Goal: Navigation & Orientation: Find specific page/section

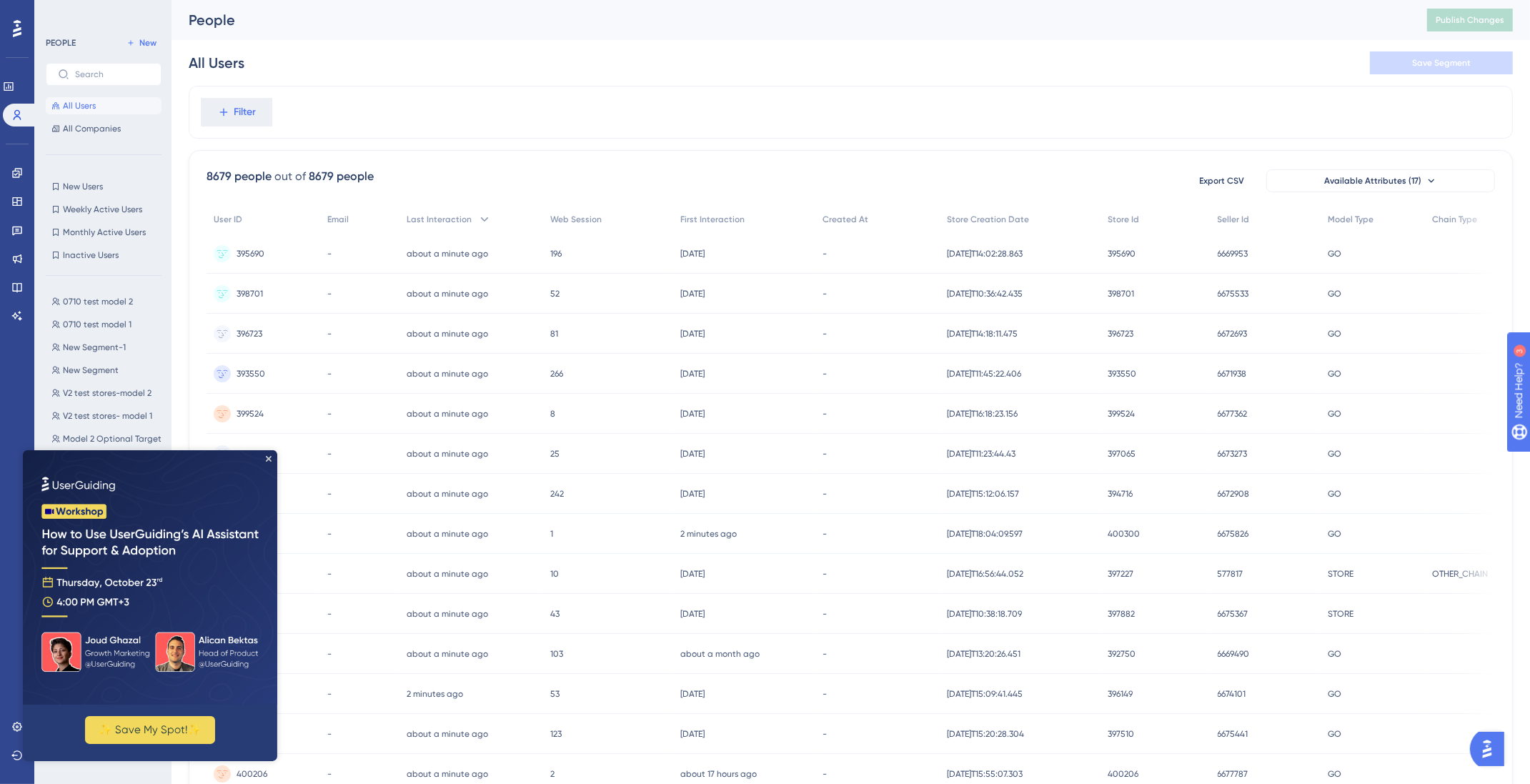
click at [263, 456] on img at bounding box center [150, 577] width 254 height 254
click at [61, 173] on div "PEOPLE New All Users All Companies New Users New Users Weekly Active Users Week…" at bounding box center [104, 396] width 116 height 724
click at [11, 165] on link at bounding box center [16, 172] width 11 height 23
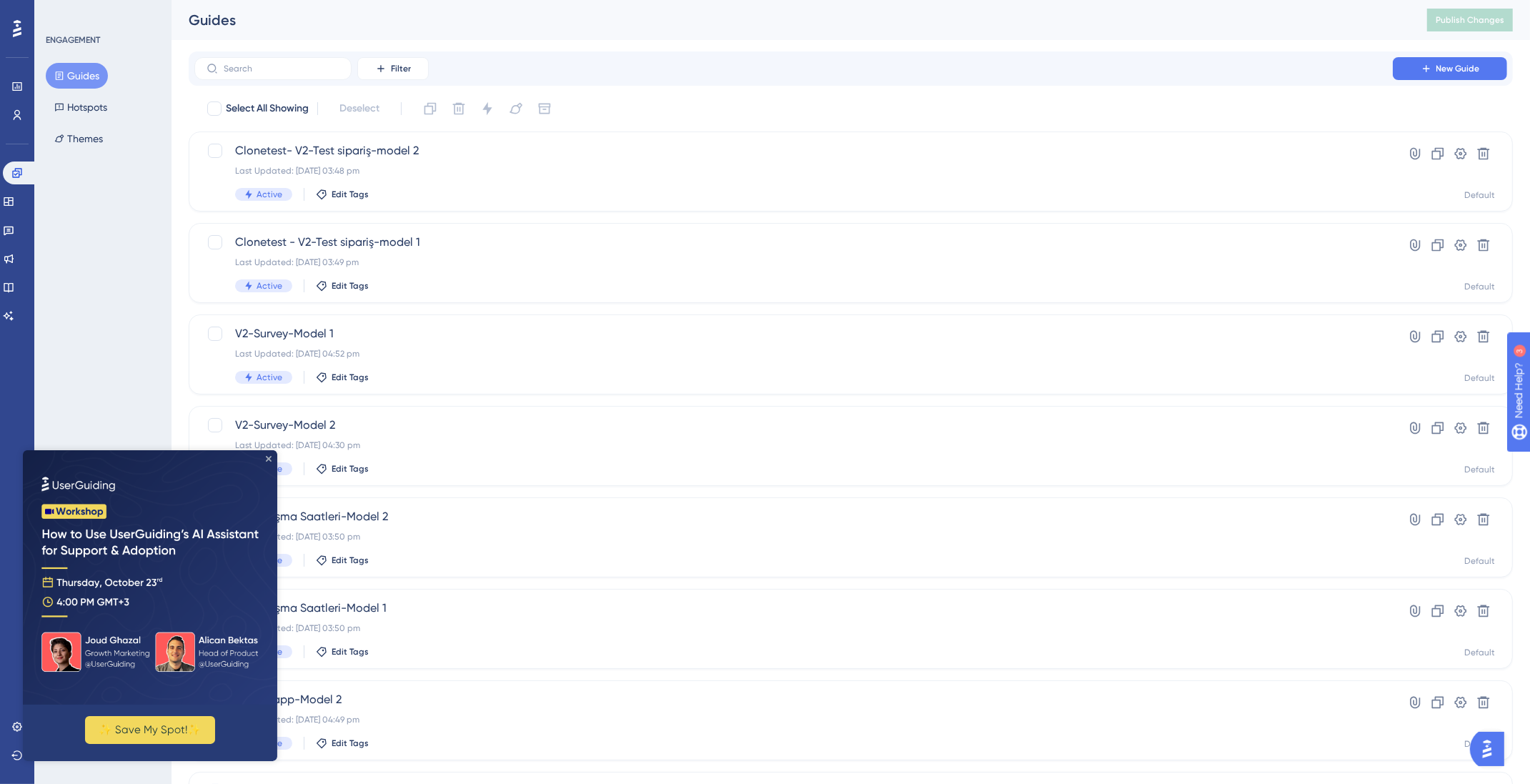
click at [270, 455] on icon "Close Preview" at bounding box center [269, 458] width 6 height 6
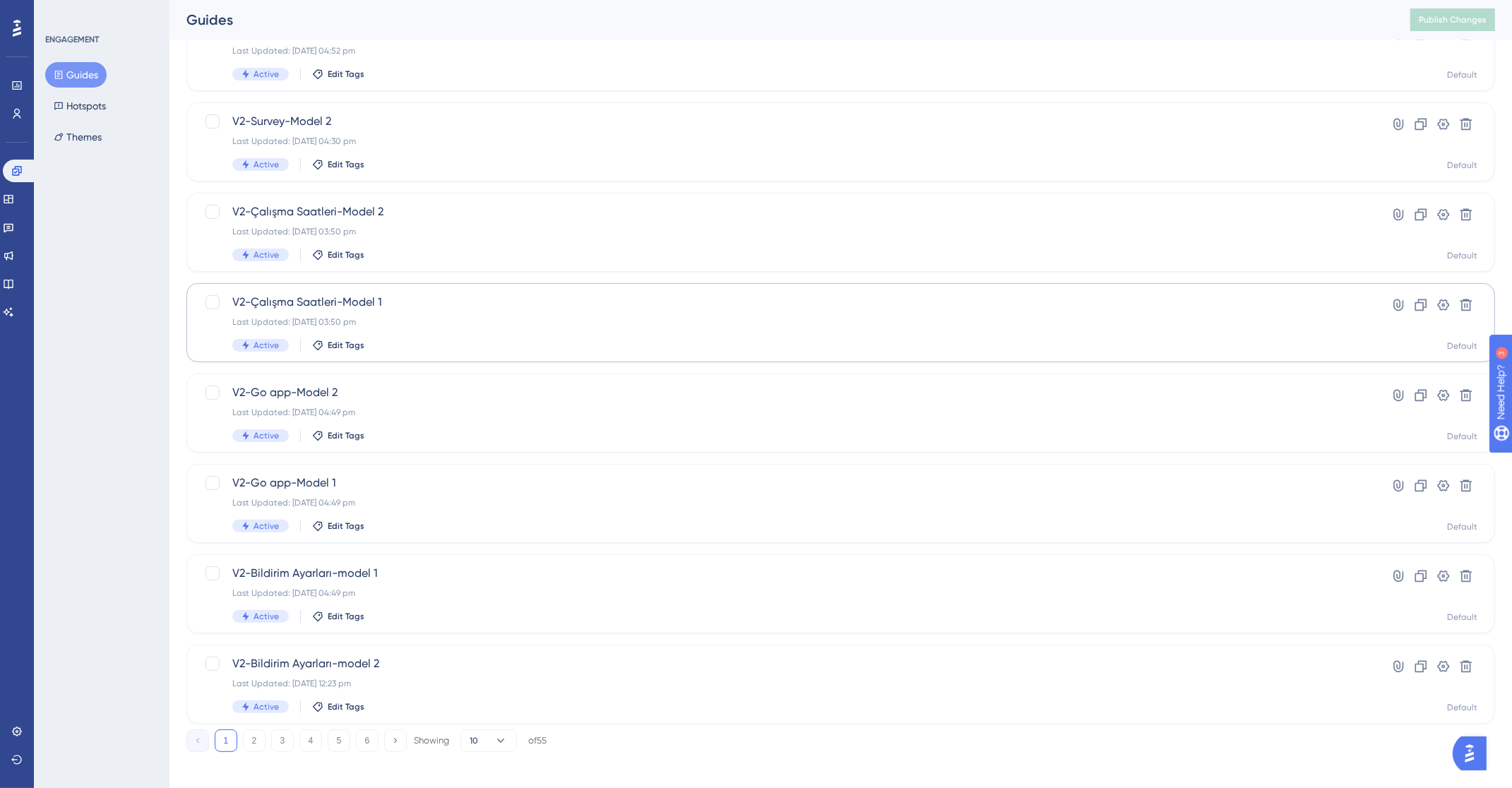
scroll to position [307, 0]
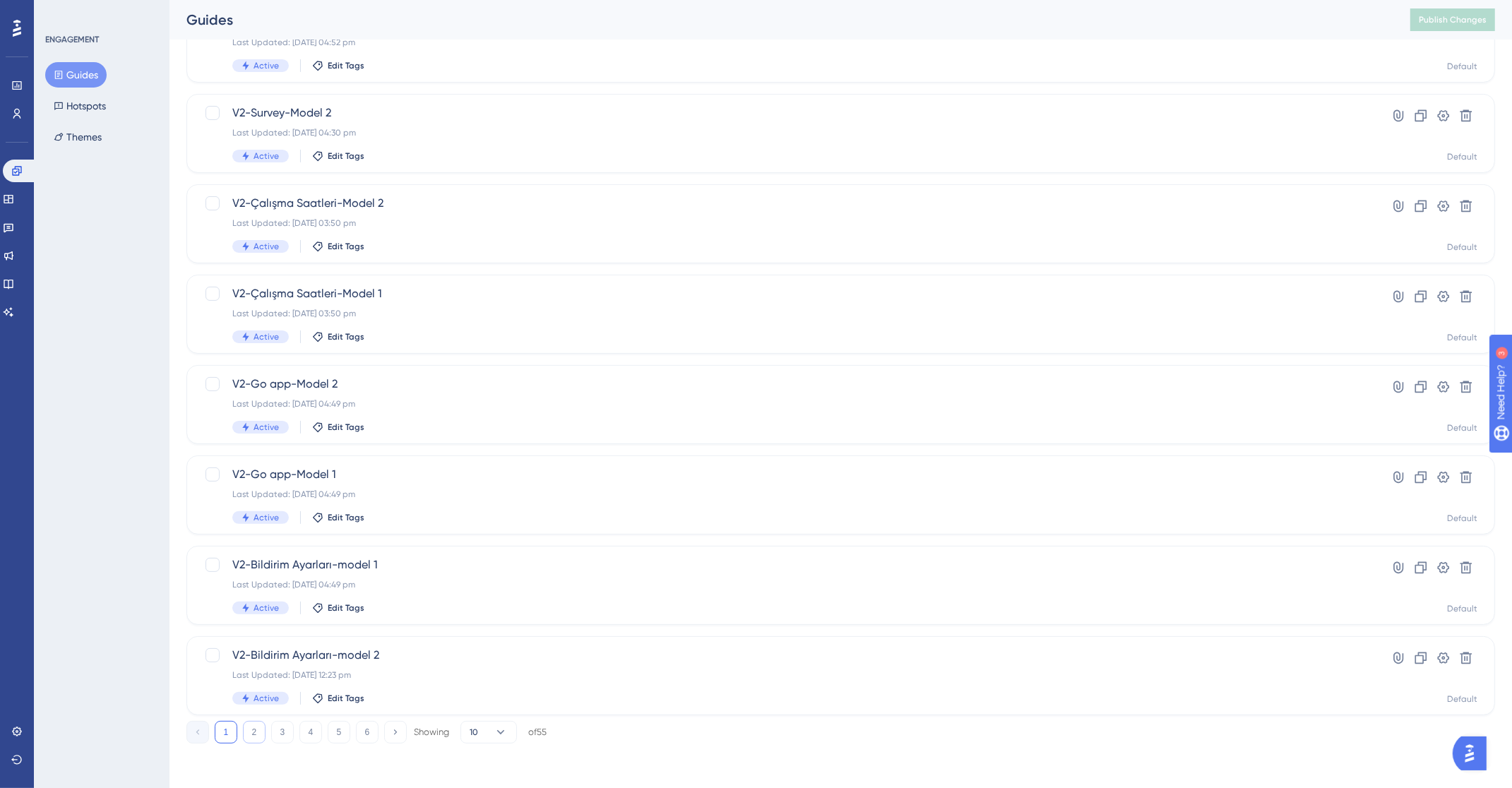
click at [254, 724] on button "2" at bounding box center [254, 732] width 23 height 23
click at [215, 734] on button "1" at bounding box center [226, 732] width 23 height 23
click at [361, 302] on div "V2-Çalışma Saatleri-Model 1 Last Updated: [DATE] 03:50 pm Active Edit Tags" at bounding box center [784, 314] width 1104 height 58
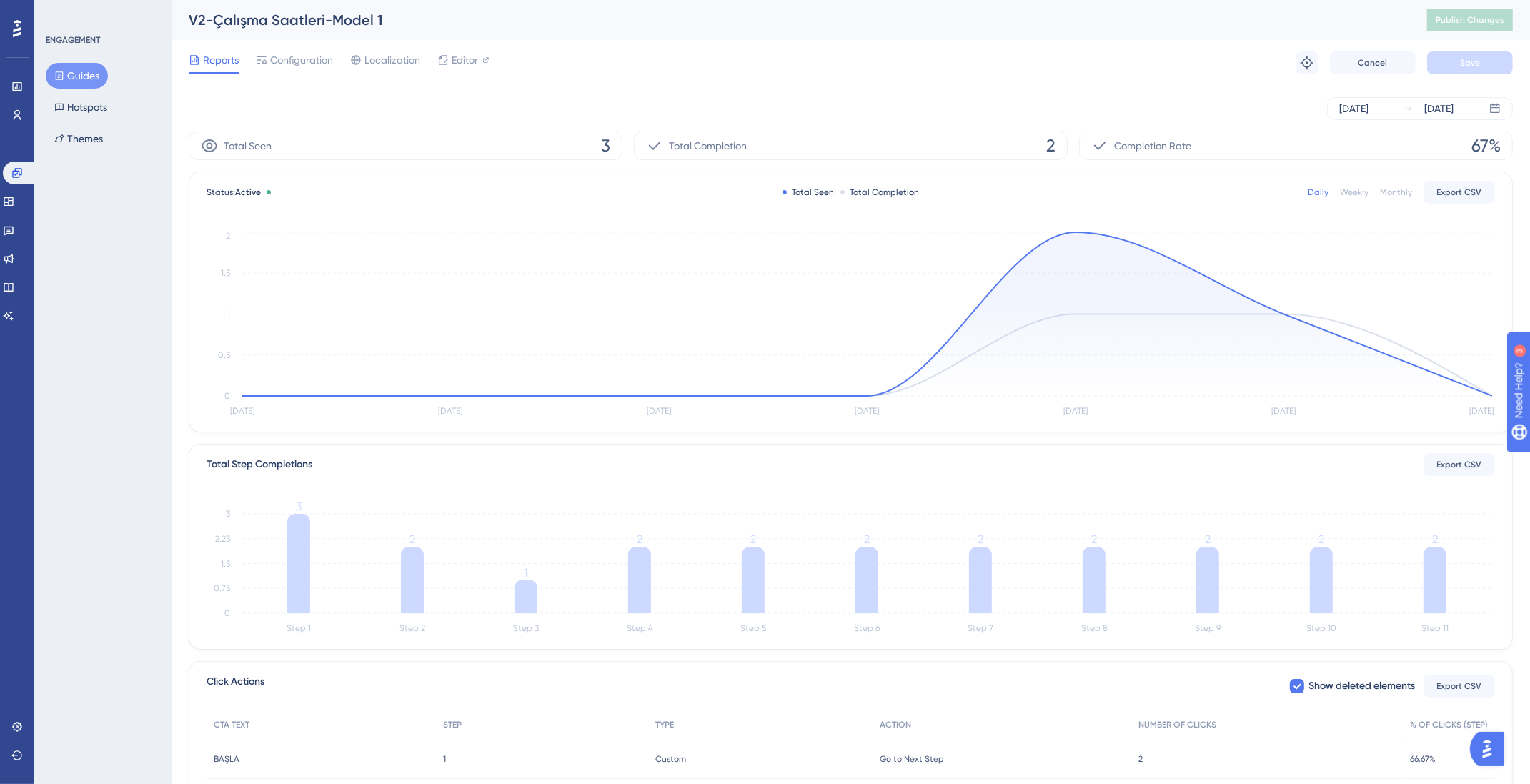
click at [61, 75] on icon at bounding box center [59, 75] width 10 height 10
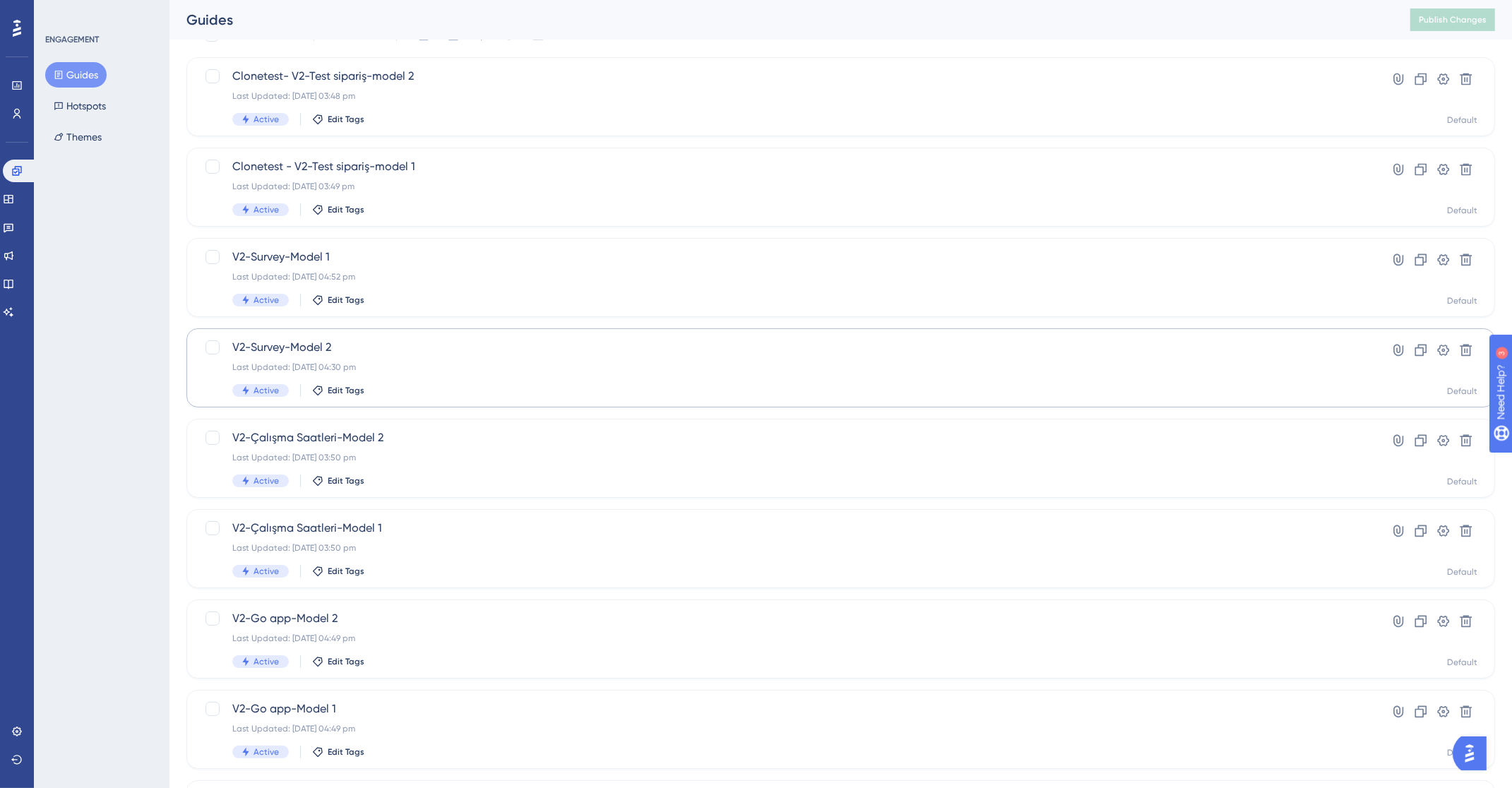
scroll to position [75, 0]
click at [381, 451] on div "Last Updated: [DATE] 03:50 pm" at bounding box center [784, 455] width 1104 height 11
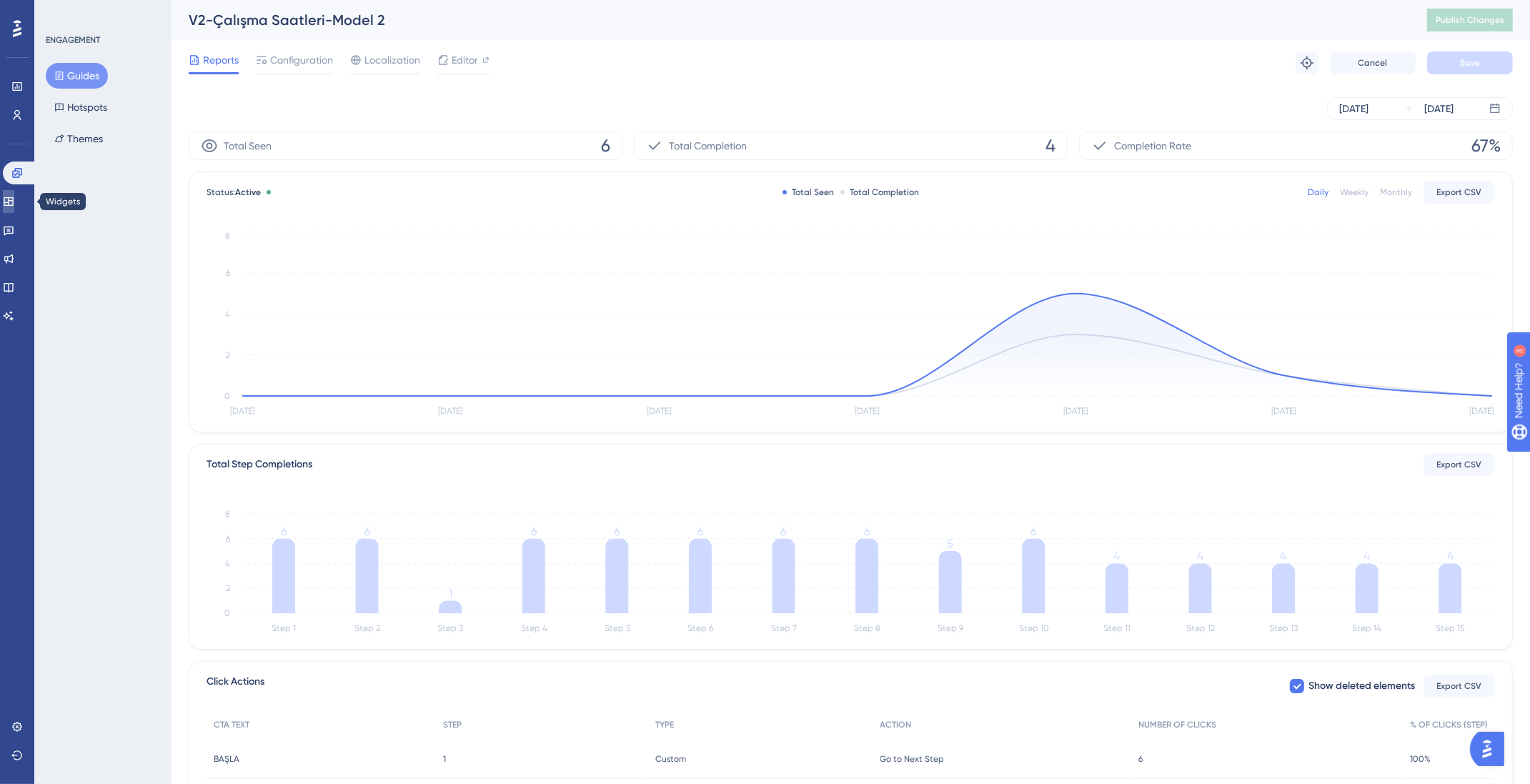
click at [14, 204] on link at bounding box center [8, 201] width 11 height 23
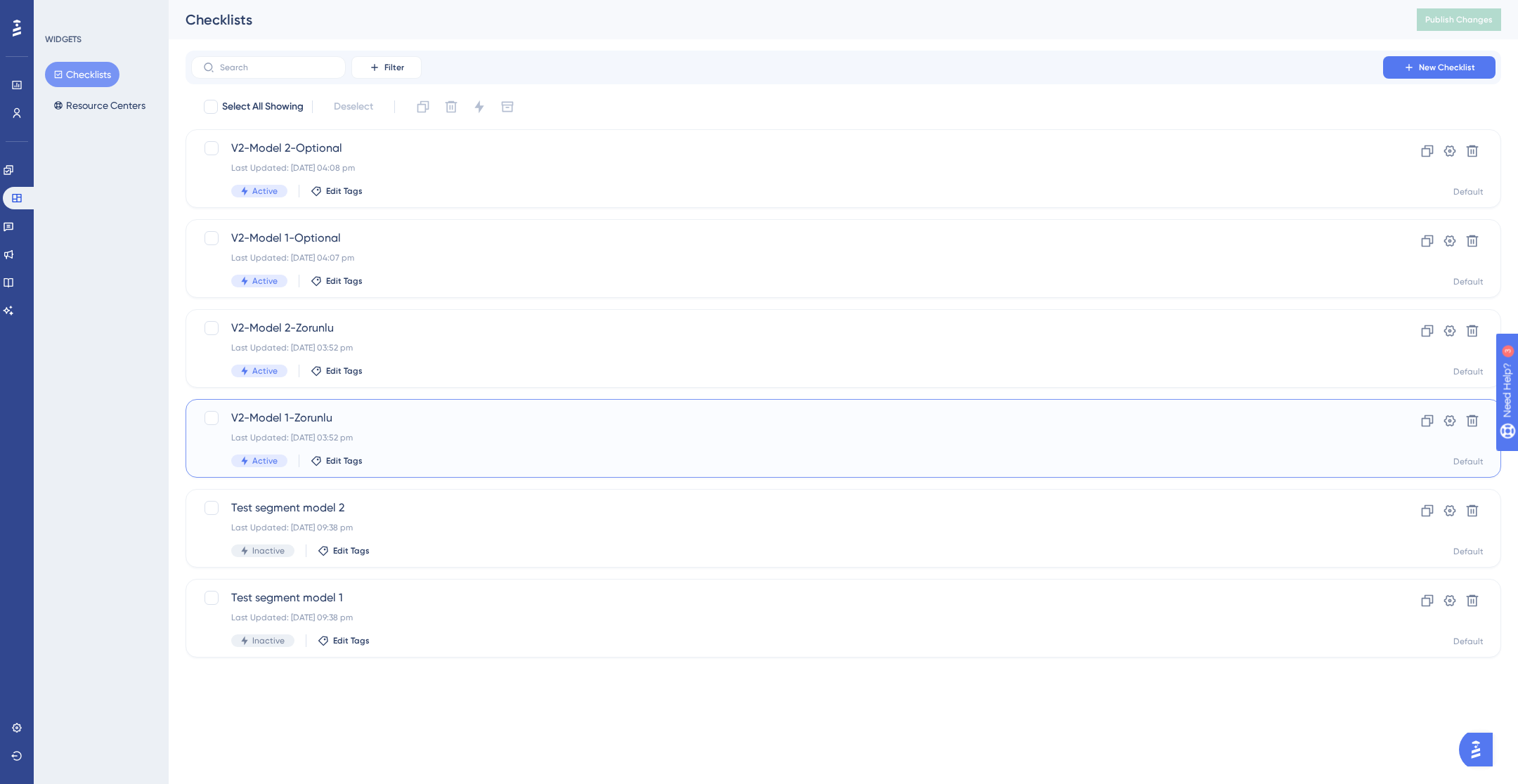
click at [382, 437] on div "Last Updated: [DATE] 03:52 pm" at bounding box center [786, 437] width 1112 height 11
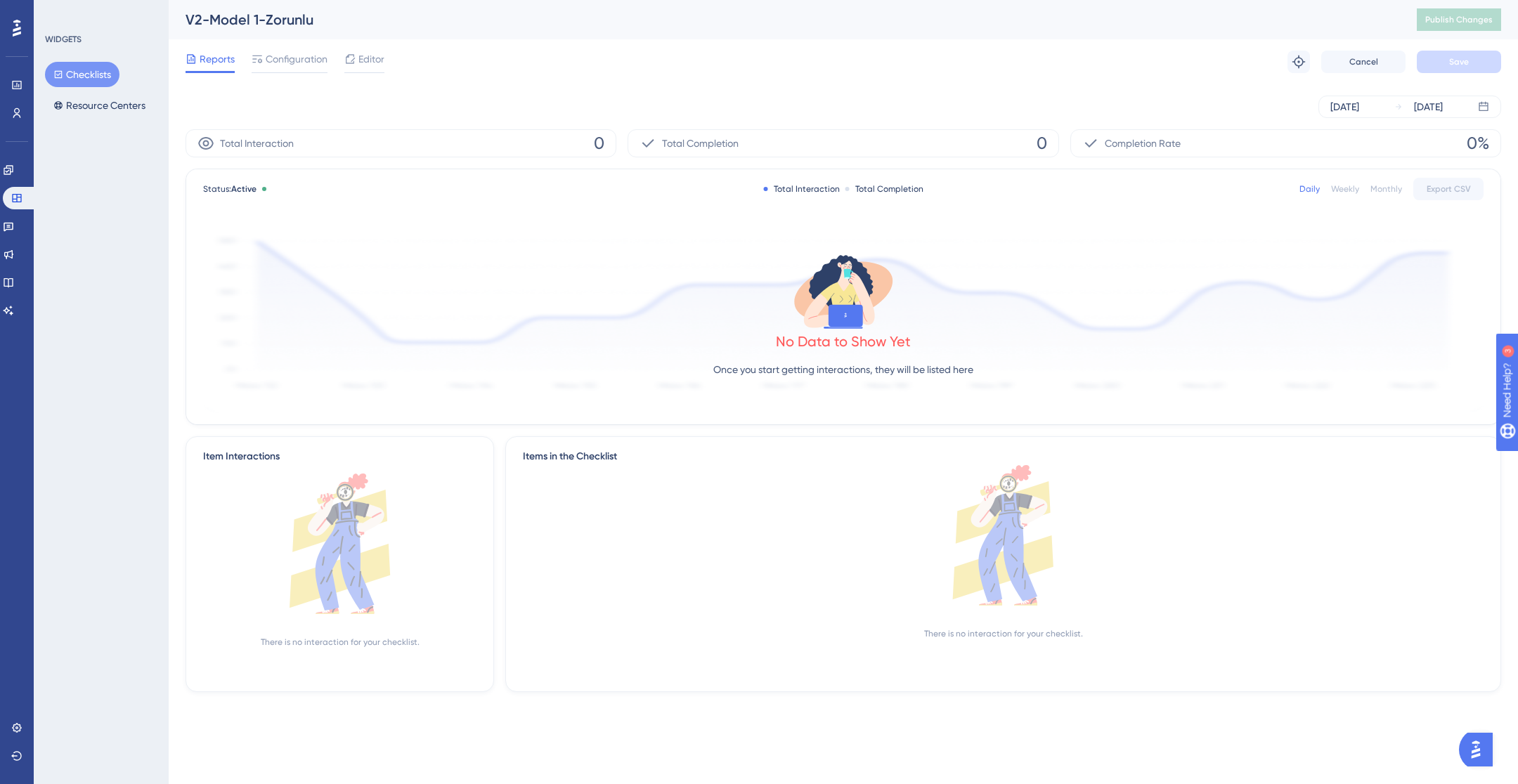
click at [86, 72] on button "Checklists" at bounding box center [83, 75] width 75 height 26
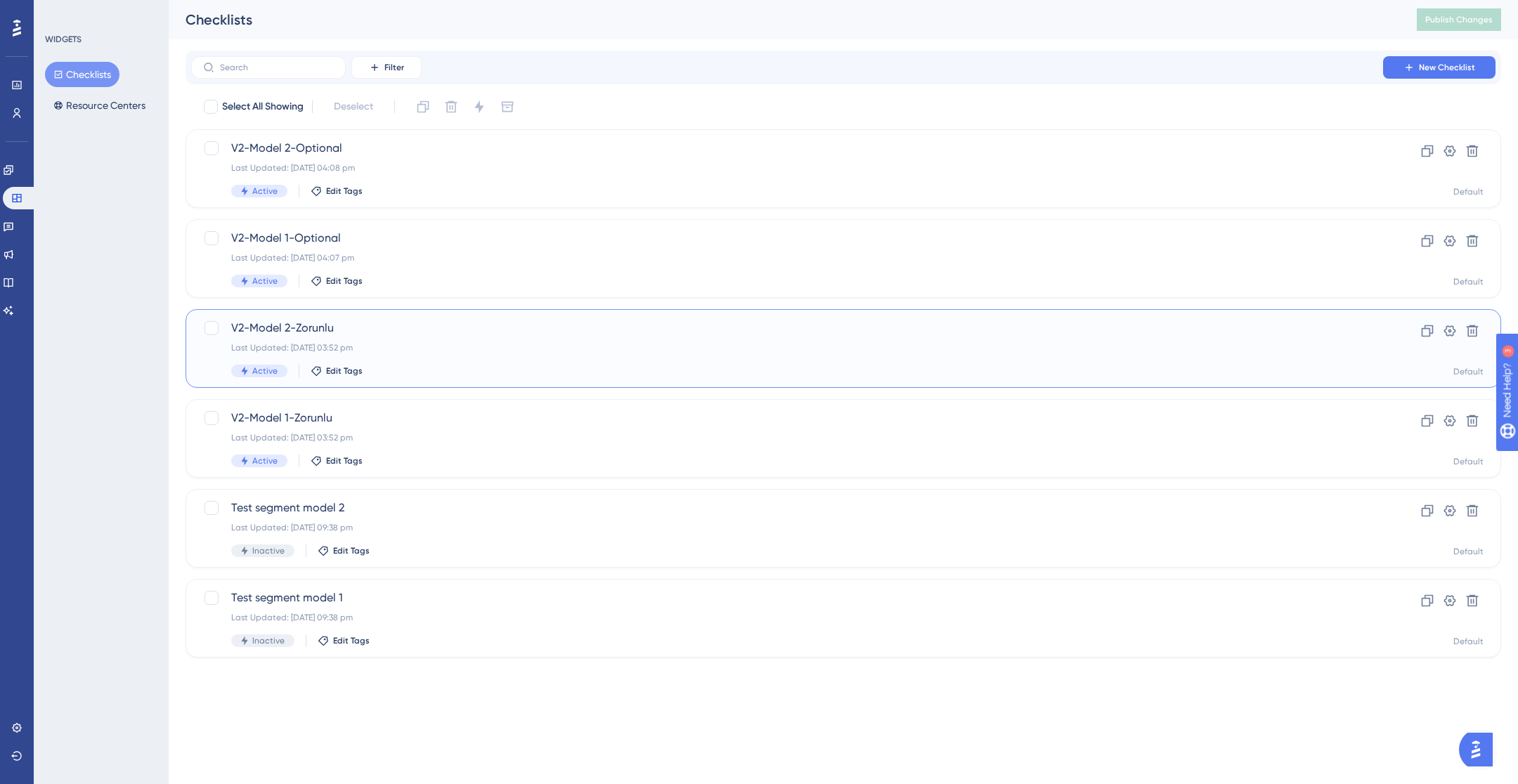
click at [420, 351] on div "Last Updated: [DATE] 03:52 pm" at bounding box center [786, 347] width 1112 height 11
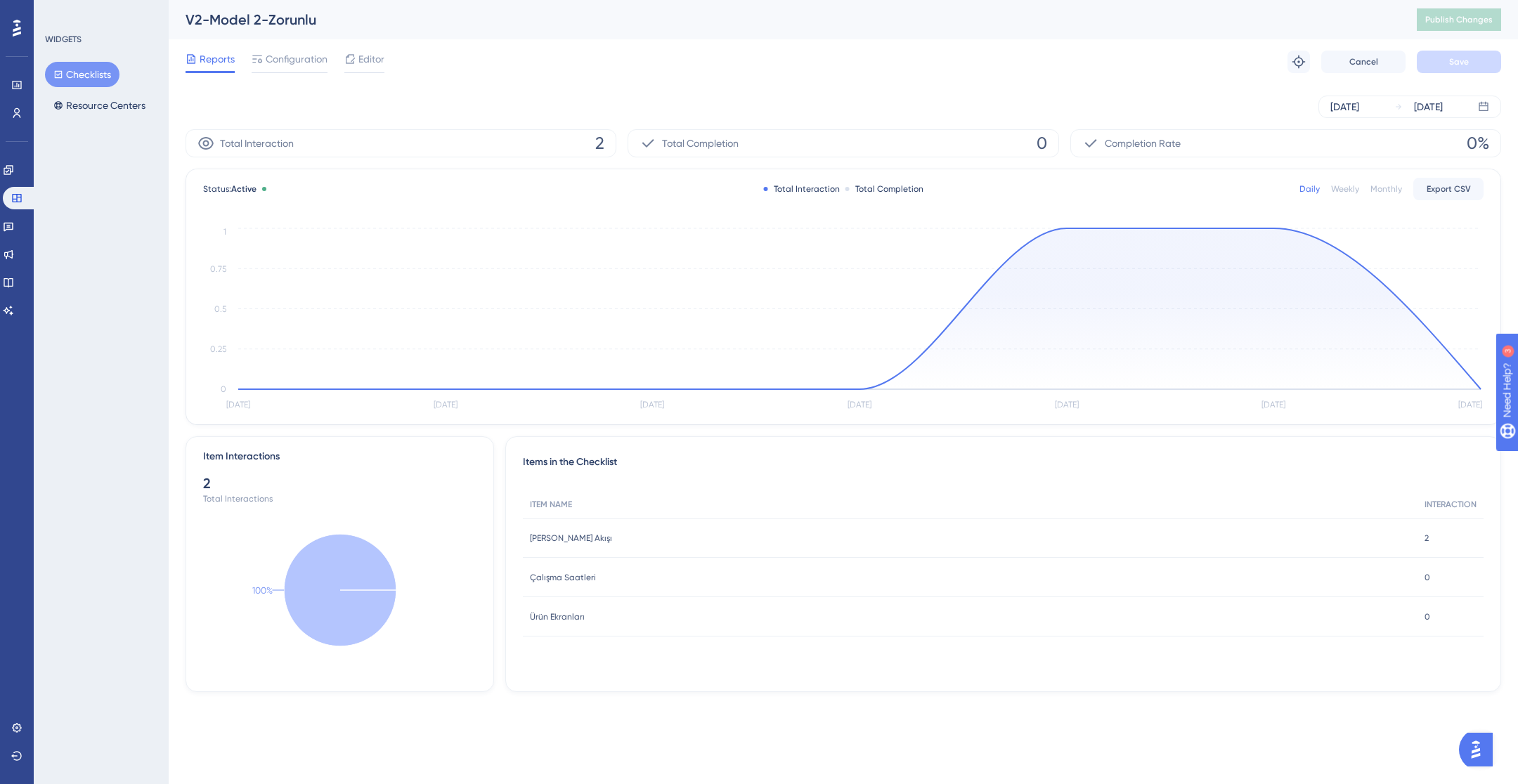
click at [102, 77] on button "Checklists" at bounding box center [83, 75] width 75 height 26
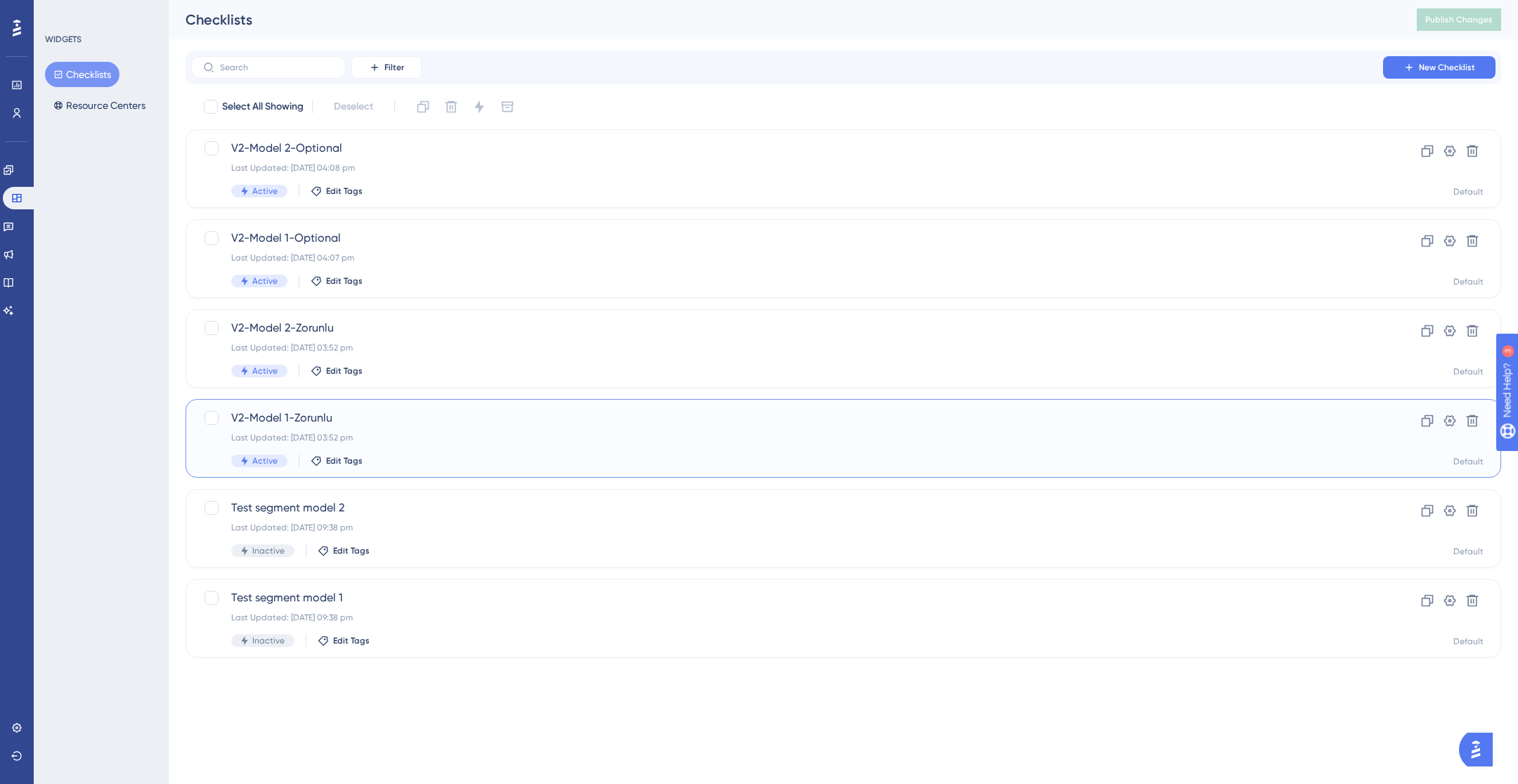
click at [448, 421] on span "V2-Model 1-Zorunlu" at bounding box center [786, 418] width 1112 height 17
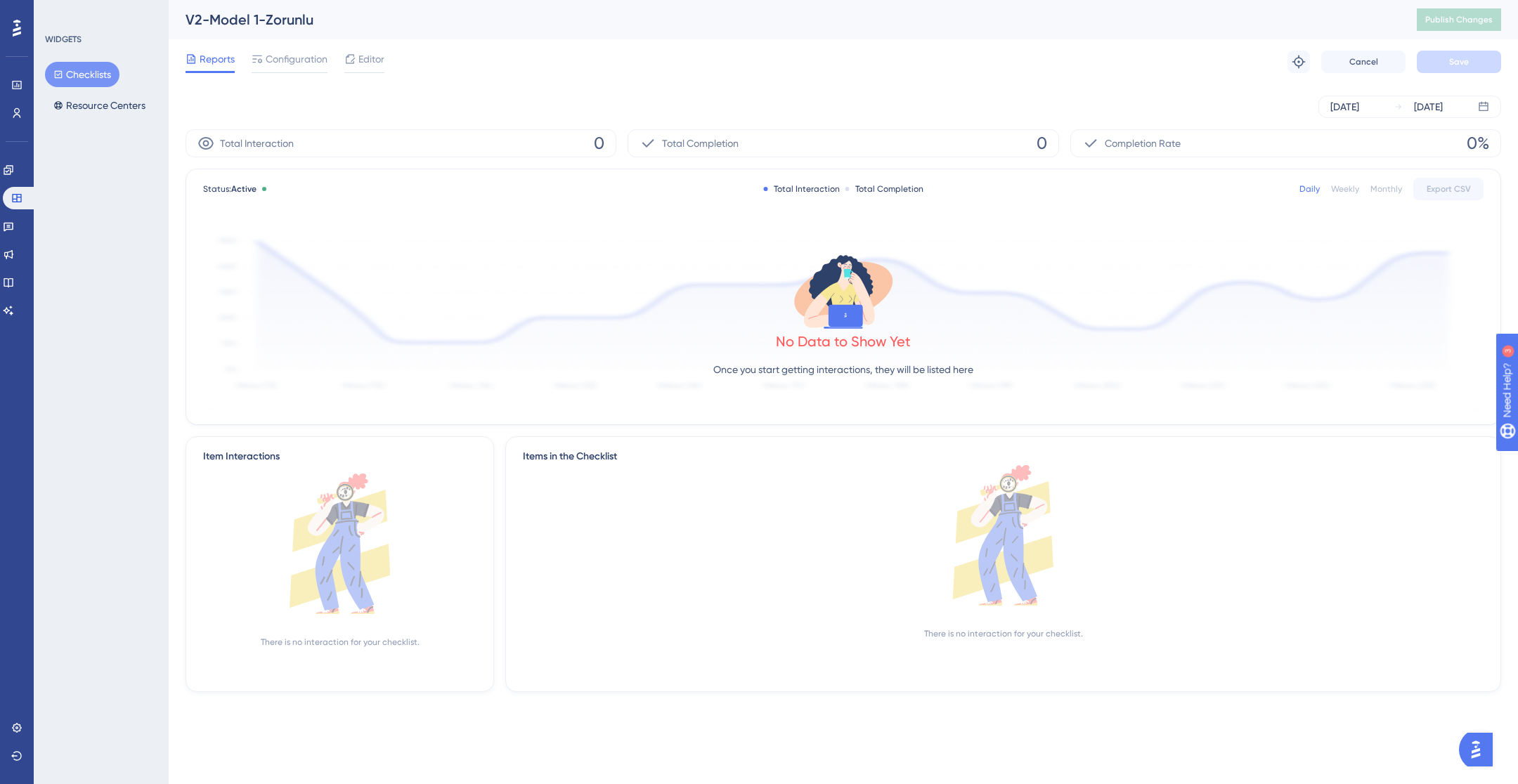
click at [72, 66] on button "Checklists" at bounding box center [83, 75] width 75 height 26
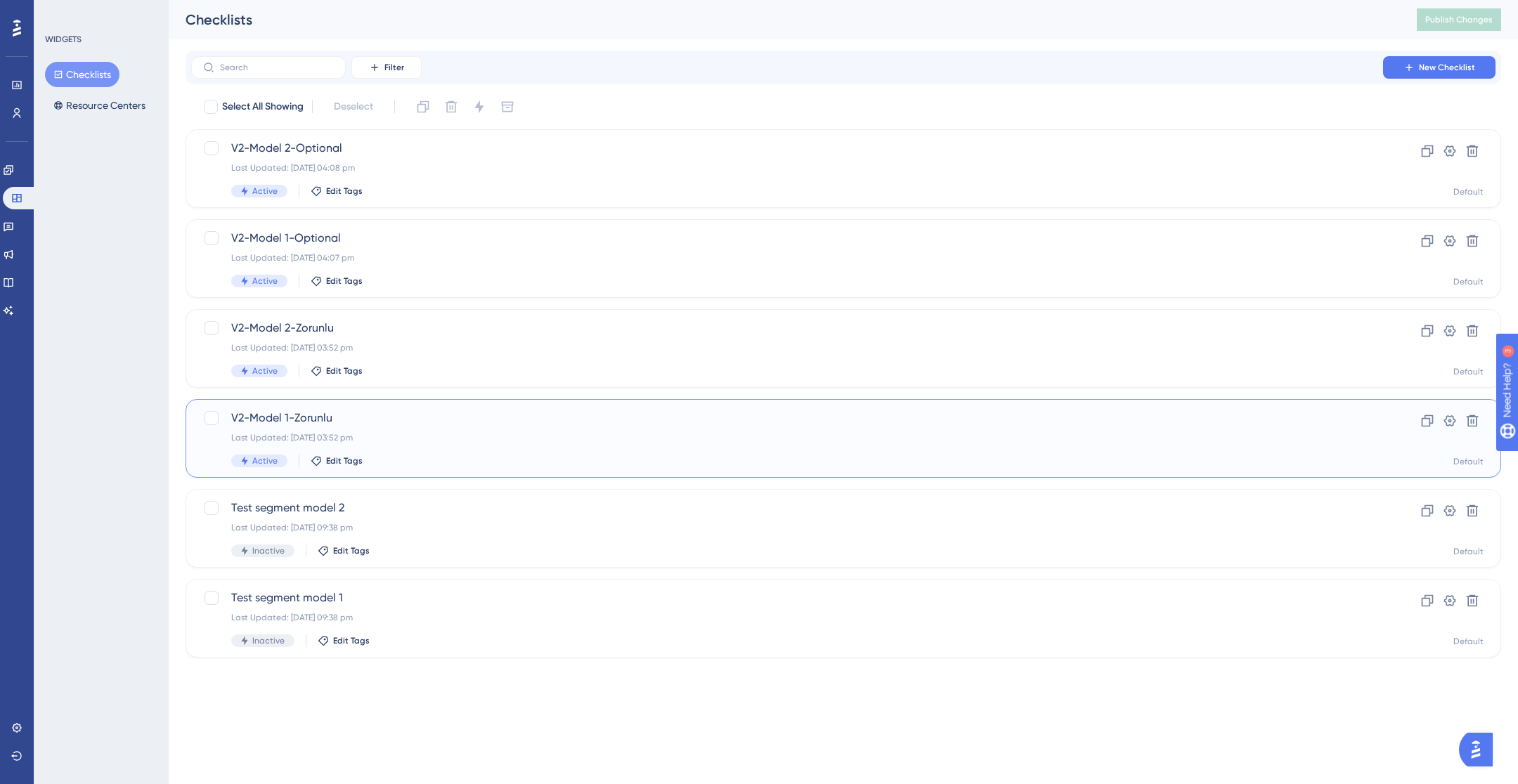
click at [365, 419] on span "V2-Model 1-Zorunlu" at bounding box center [786, 418] width 1112 height 17
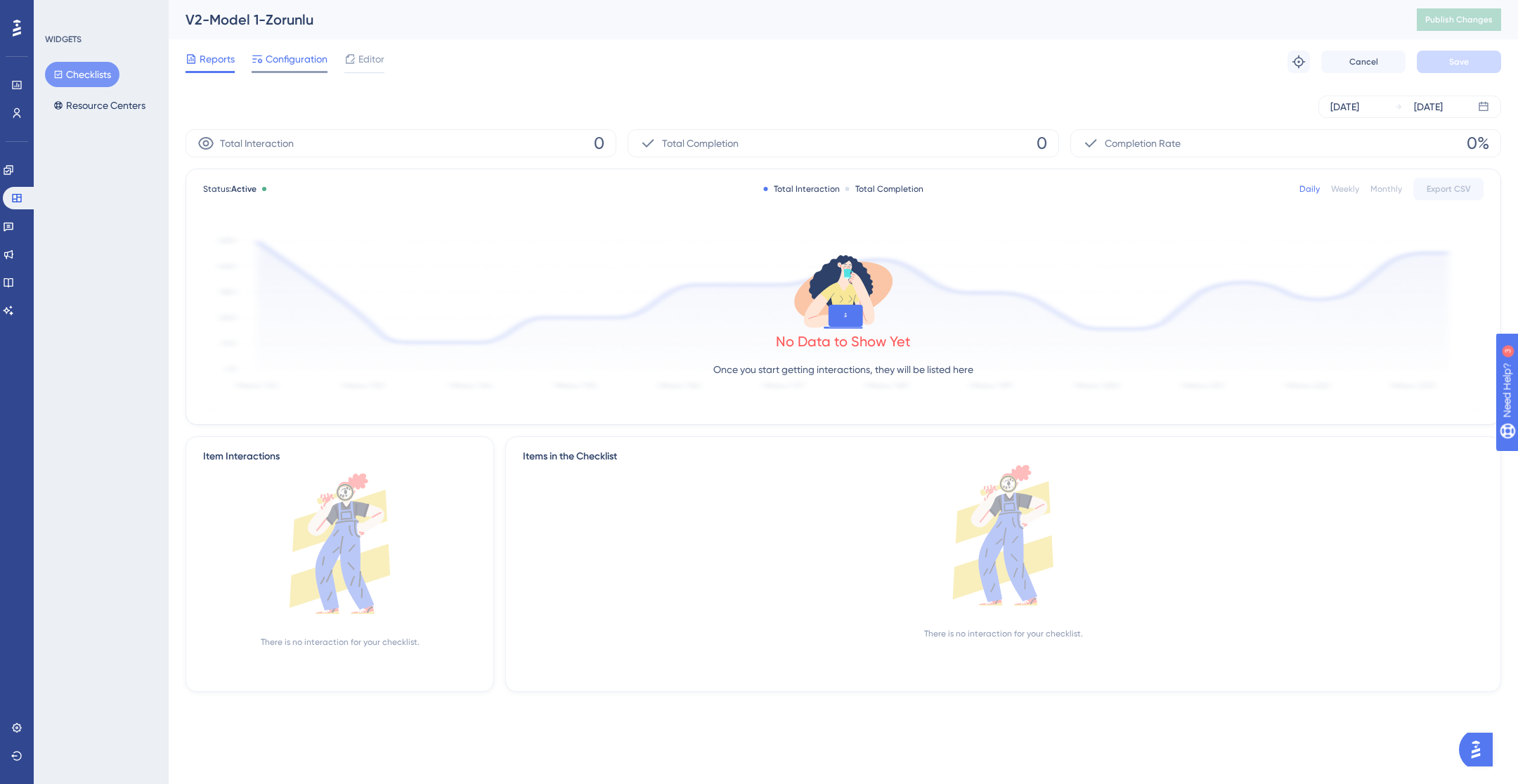
click at [313, 59] on span "Configuration" at bounding box center [296, 58] width 62 height 17
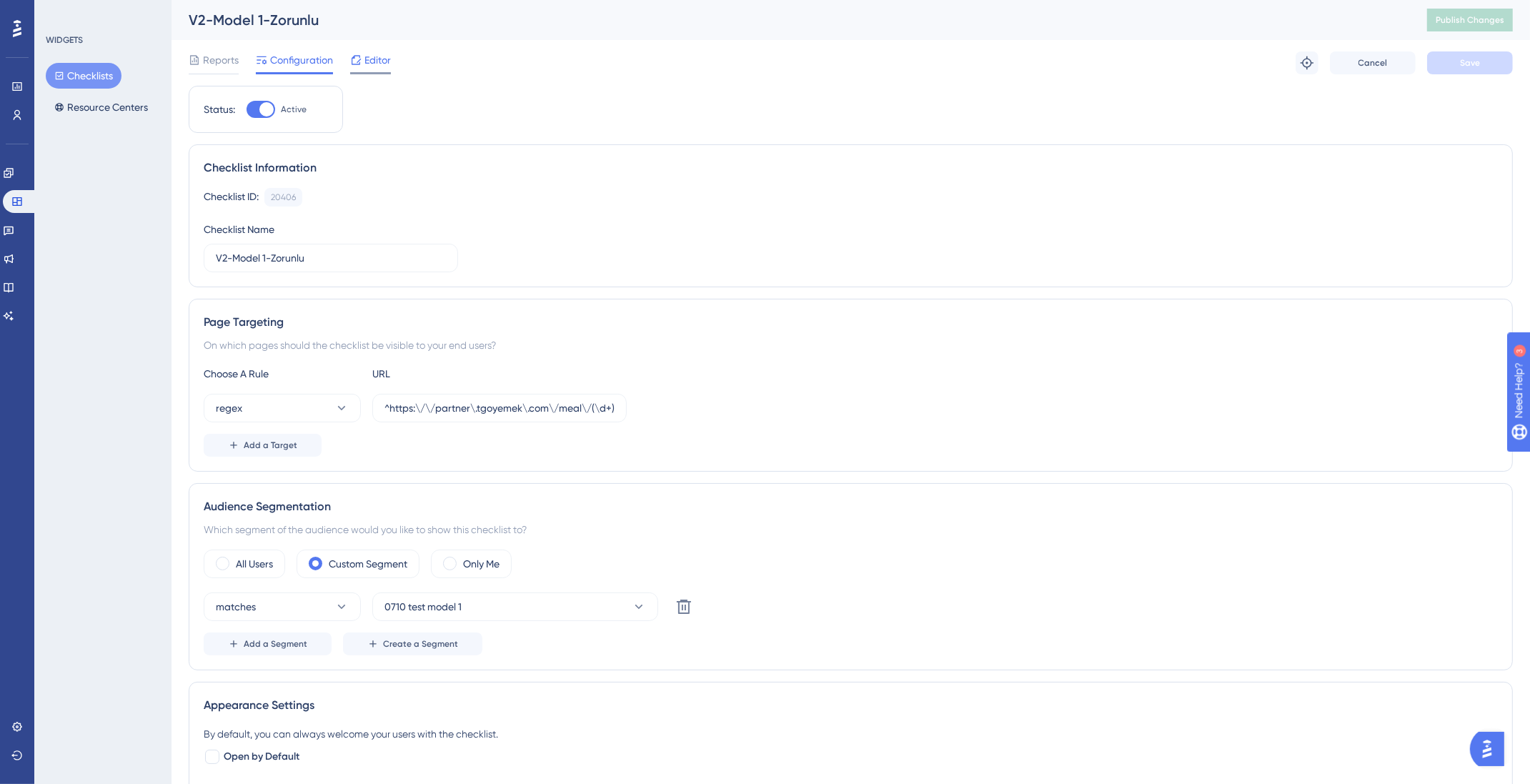
click at [369, 62] on span "Editor" at bounding box center [378, 59] width 27 height 17
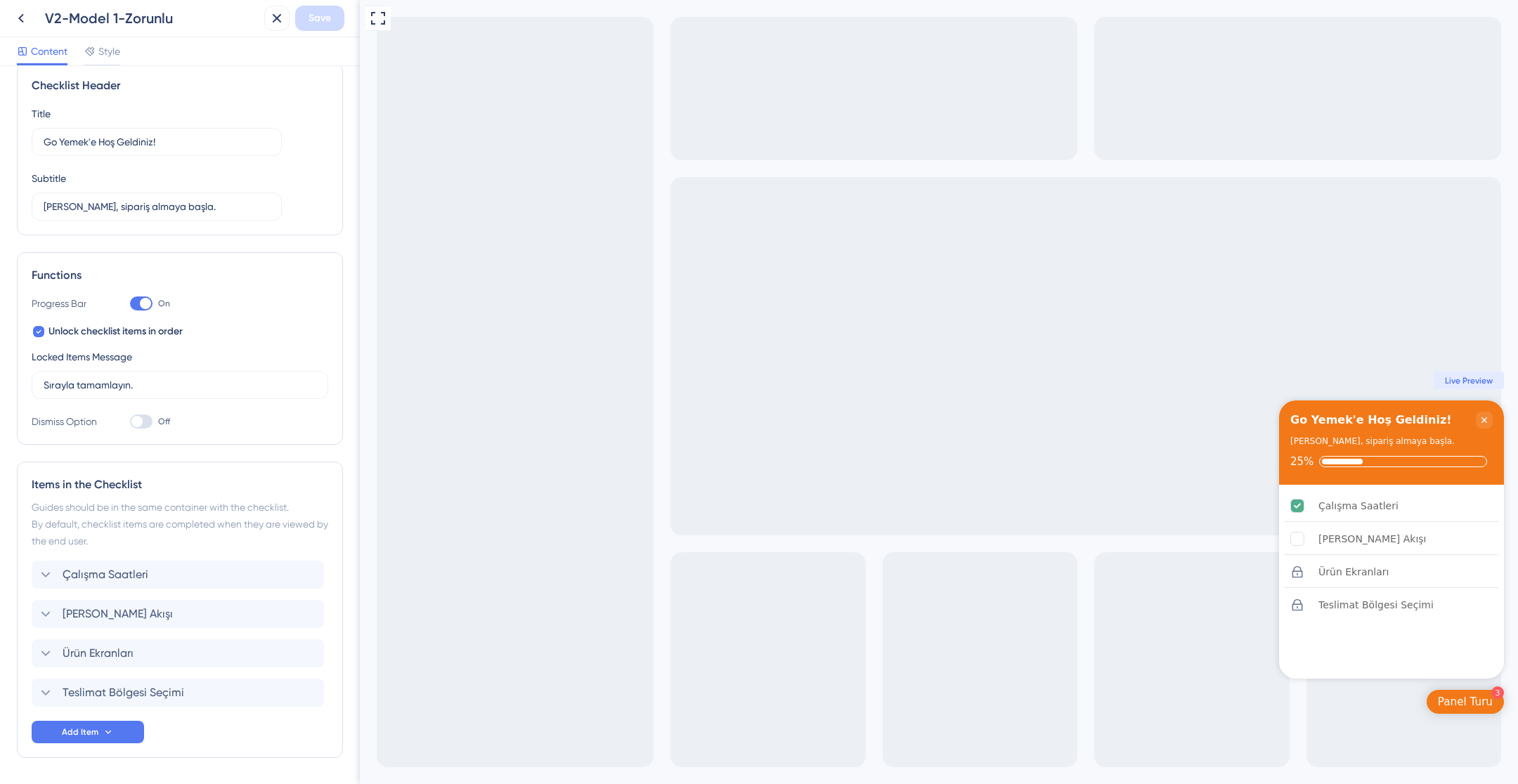
scroll to position [19, 0]
click at [48, 574] on icon at bounding box center [46, 576] width 9 height 6
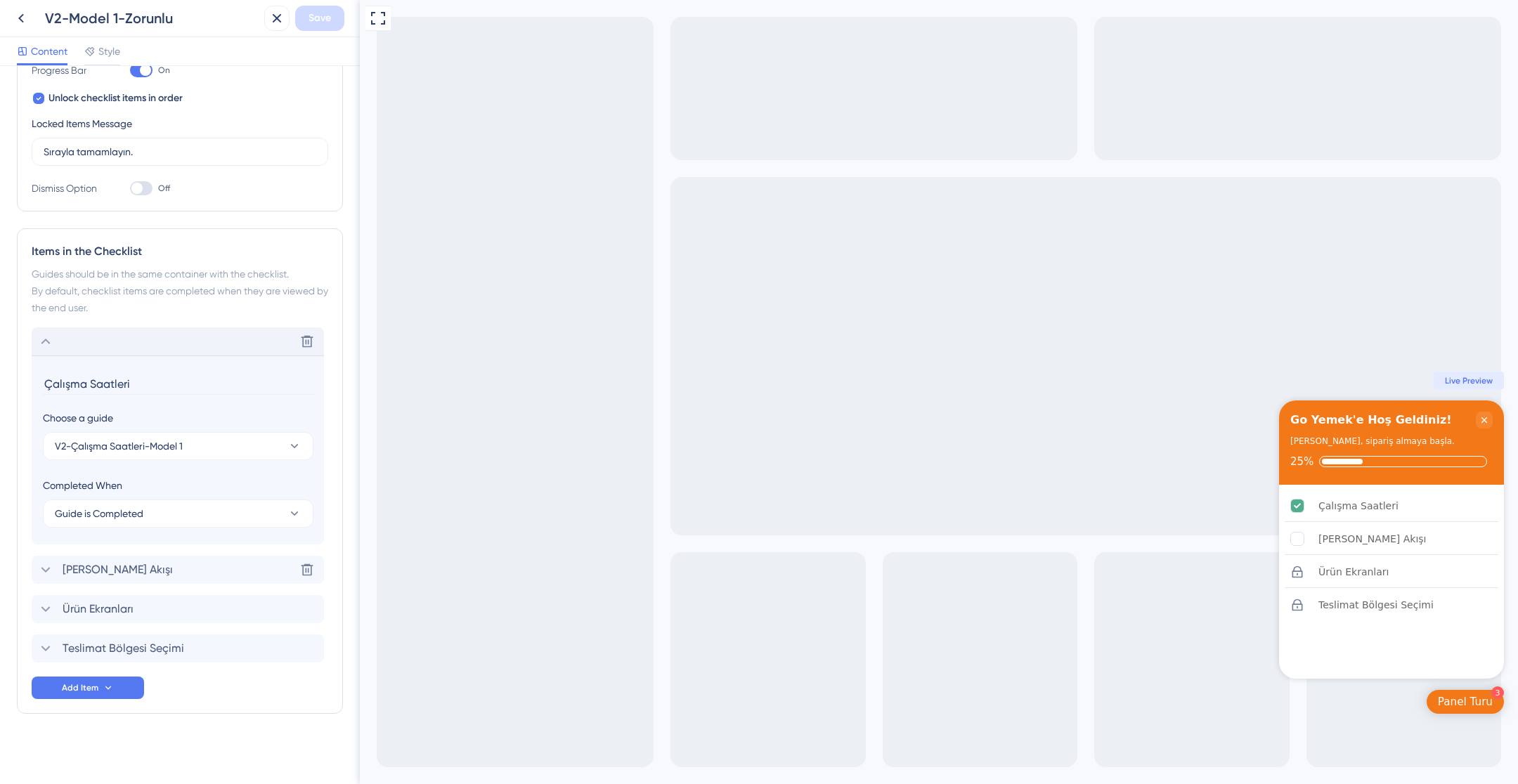
scroll to position [254, 0]
click at [42, 343] on icon at bounding box center [45, 341] width 17 height 17
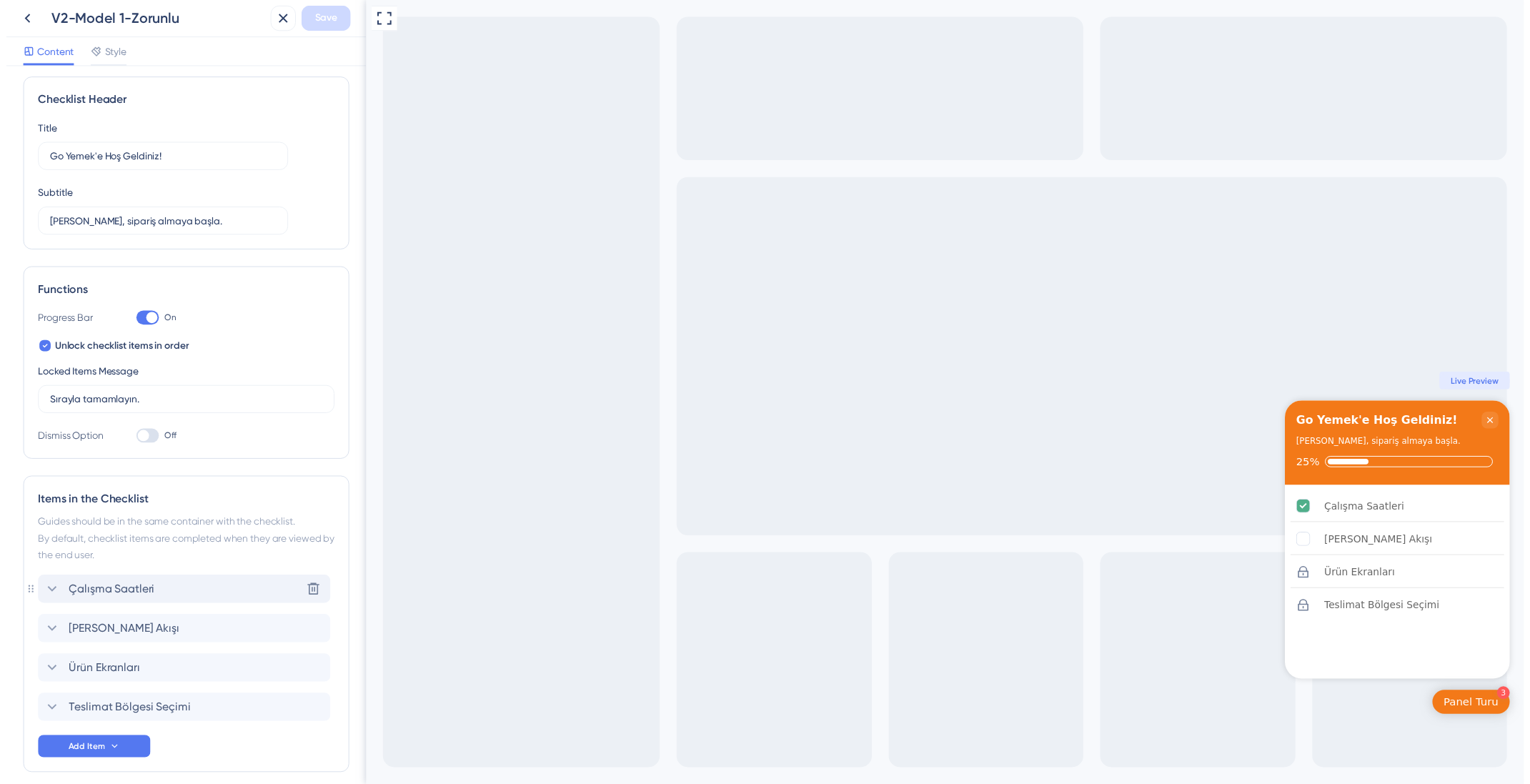
scroll to position [0, 0]
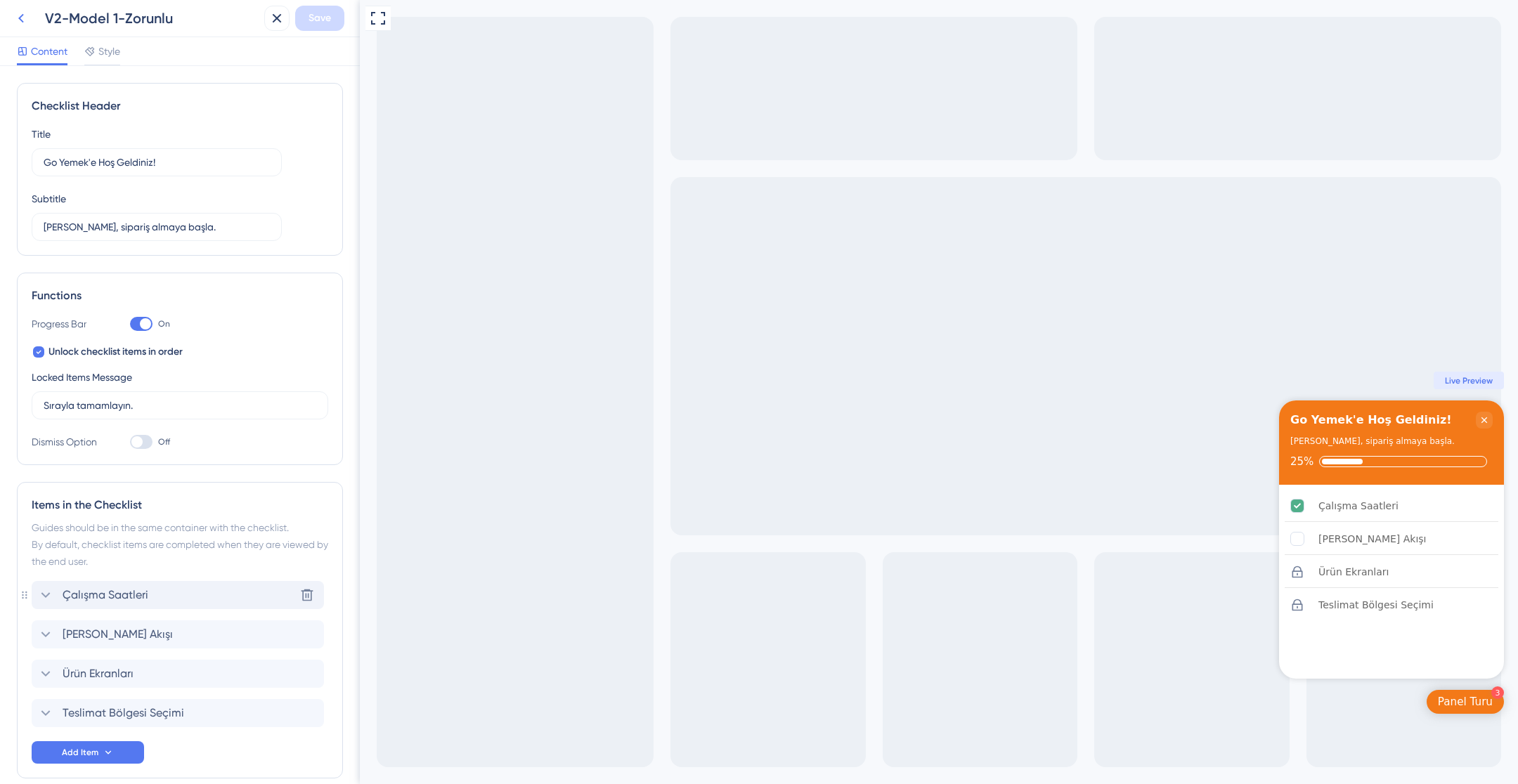
click at [16, 13] on icon at bounding box center [20, 18] width 17 height 17
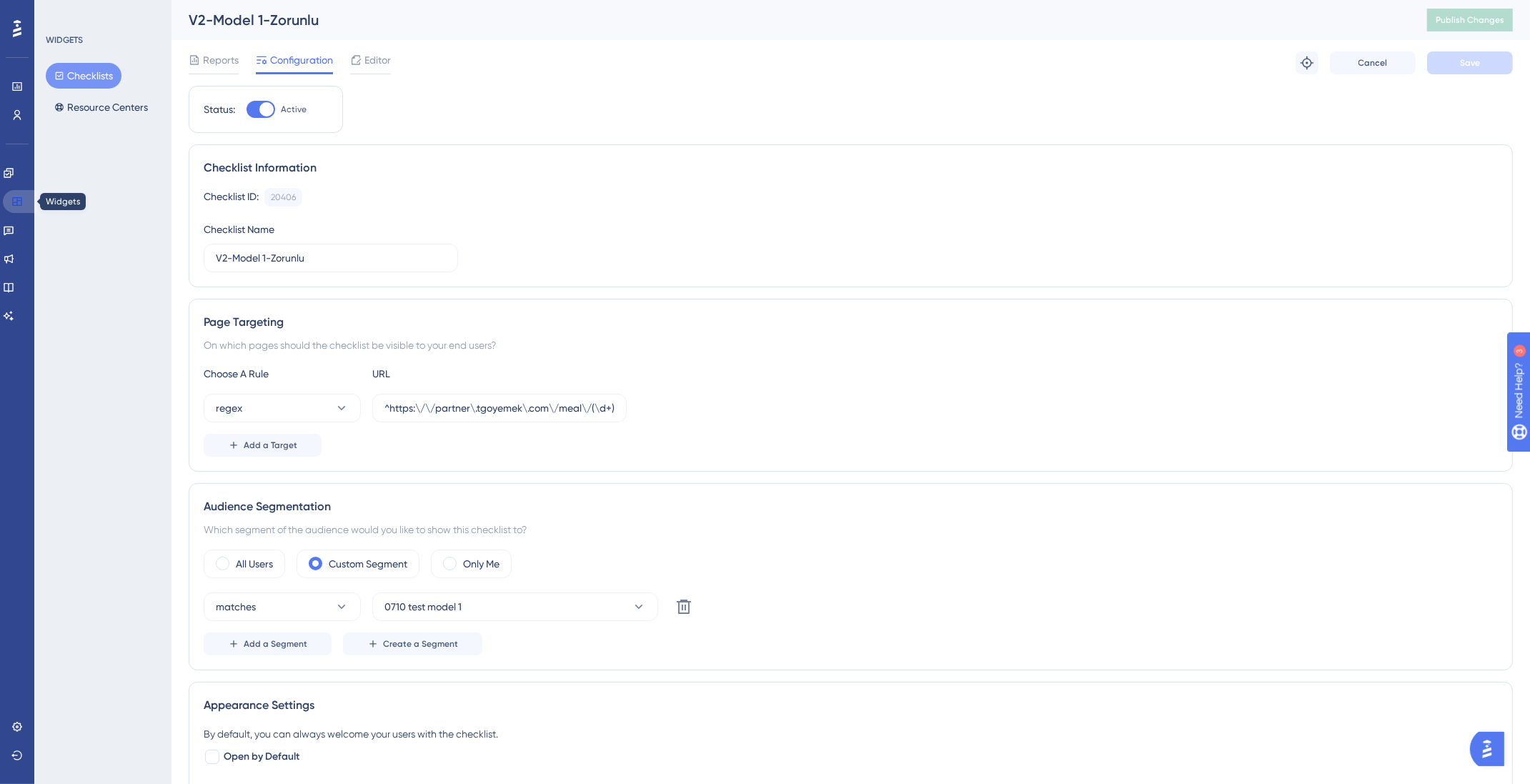
click at [20, 197] on icon at bounding box center [16, 201] width 9 height 9
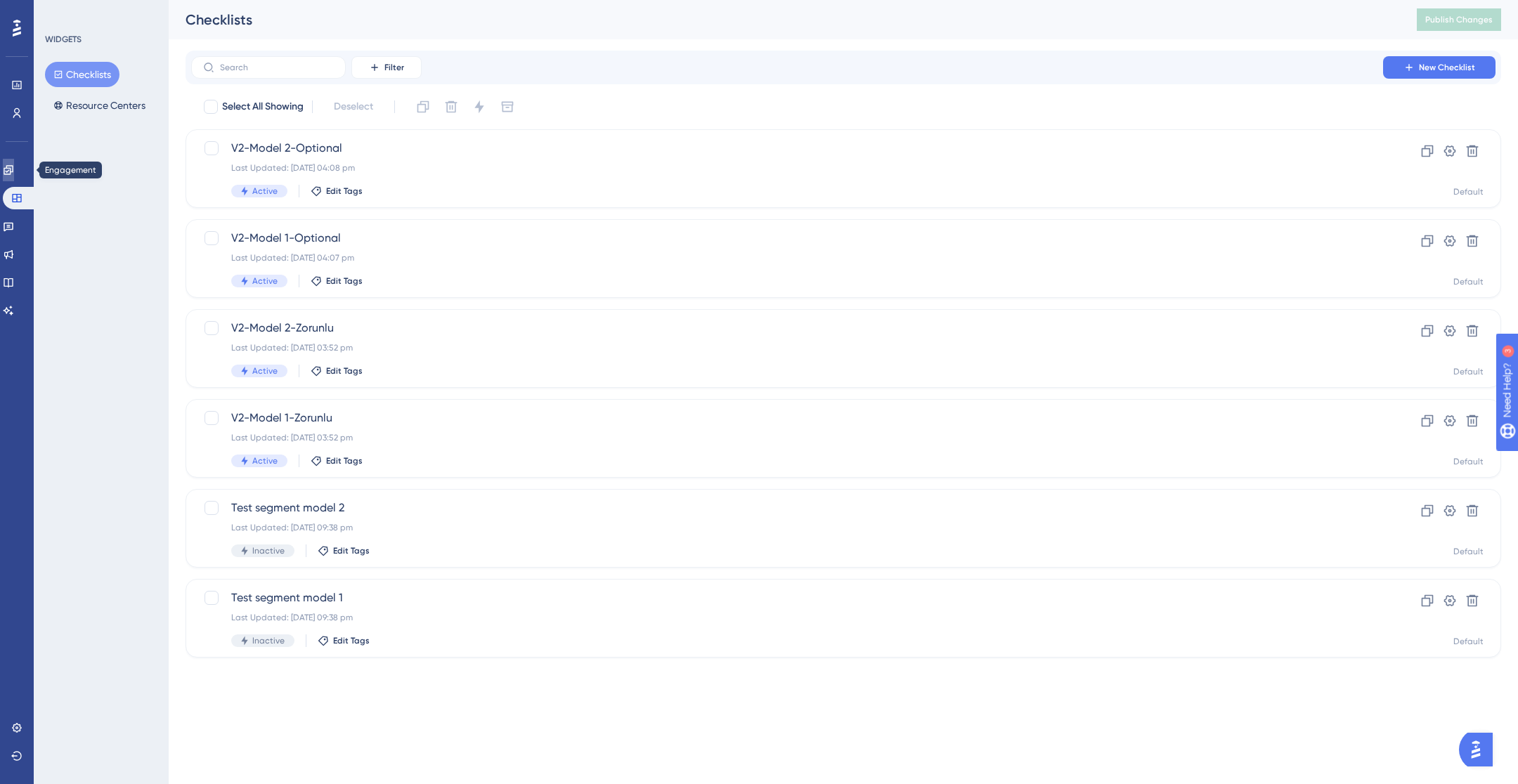
click at [14, 164] on link at bounding box center [8, 170] width 11 height 23
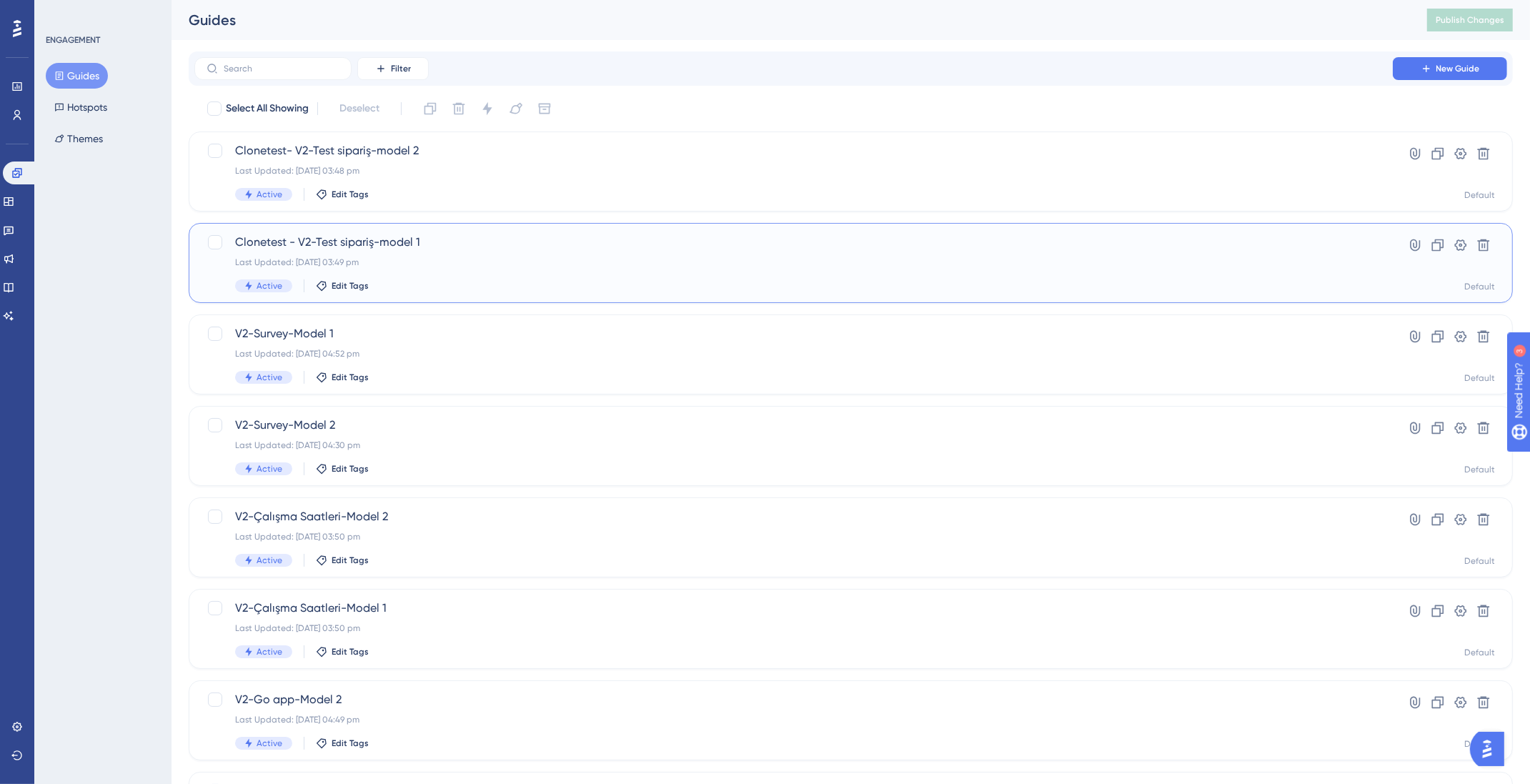
click at [449, 260] on div "Last Updated: [DATE] 03:49 pm" at bounding box center [793, 262] width 1117 height 11
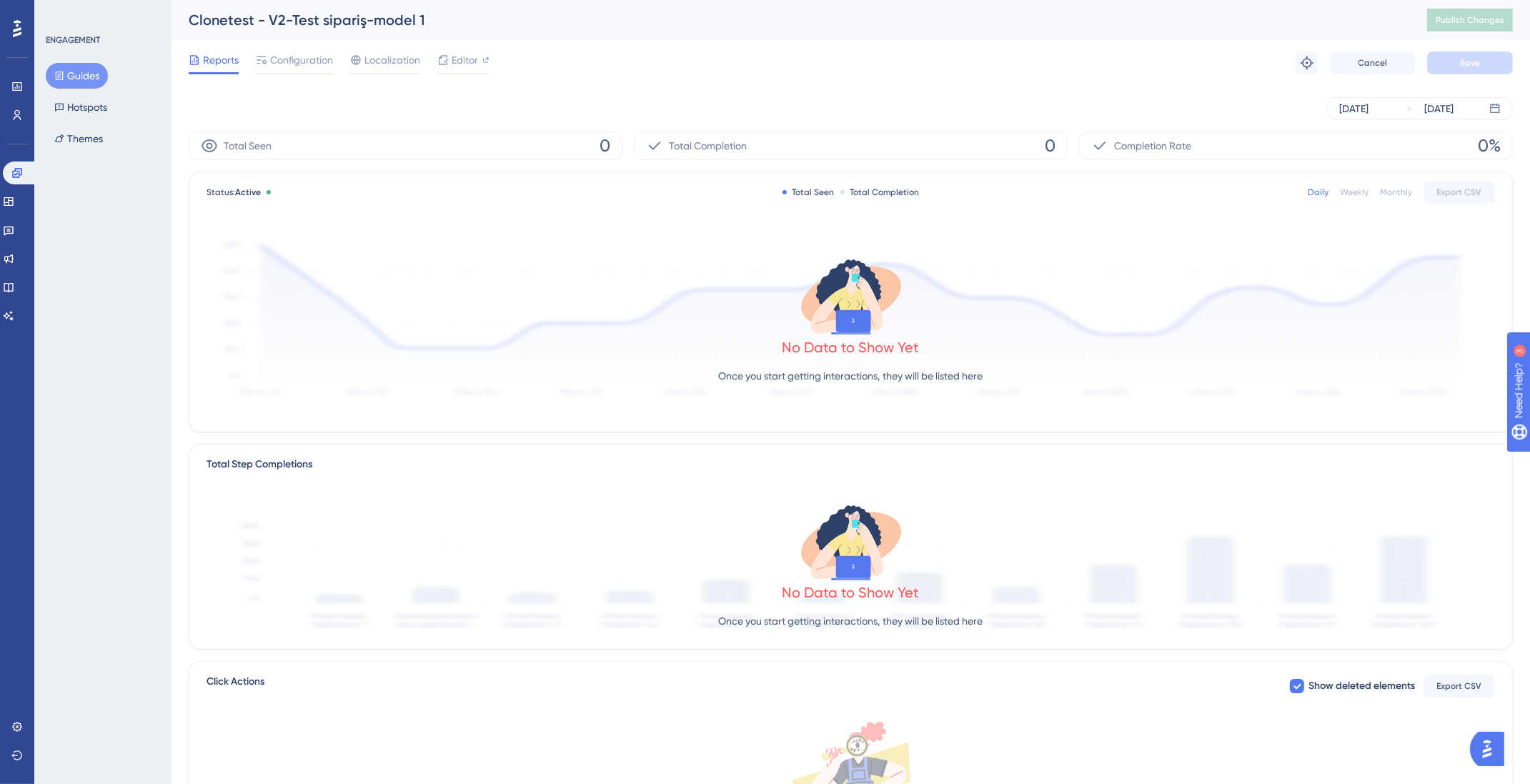
click at [74, 75] on button "Guides" at bounding box center [77, 76] width 62 height 26
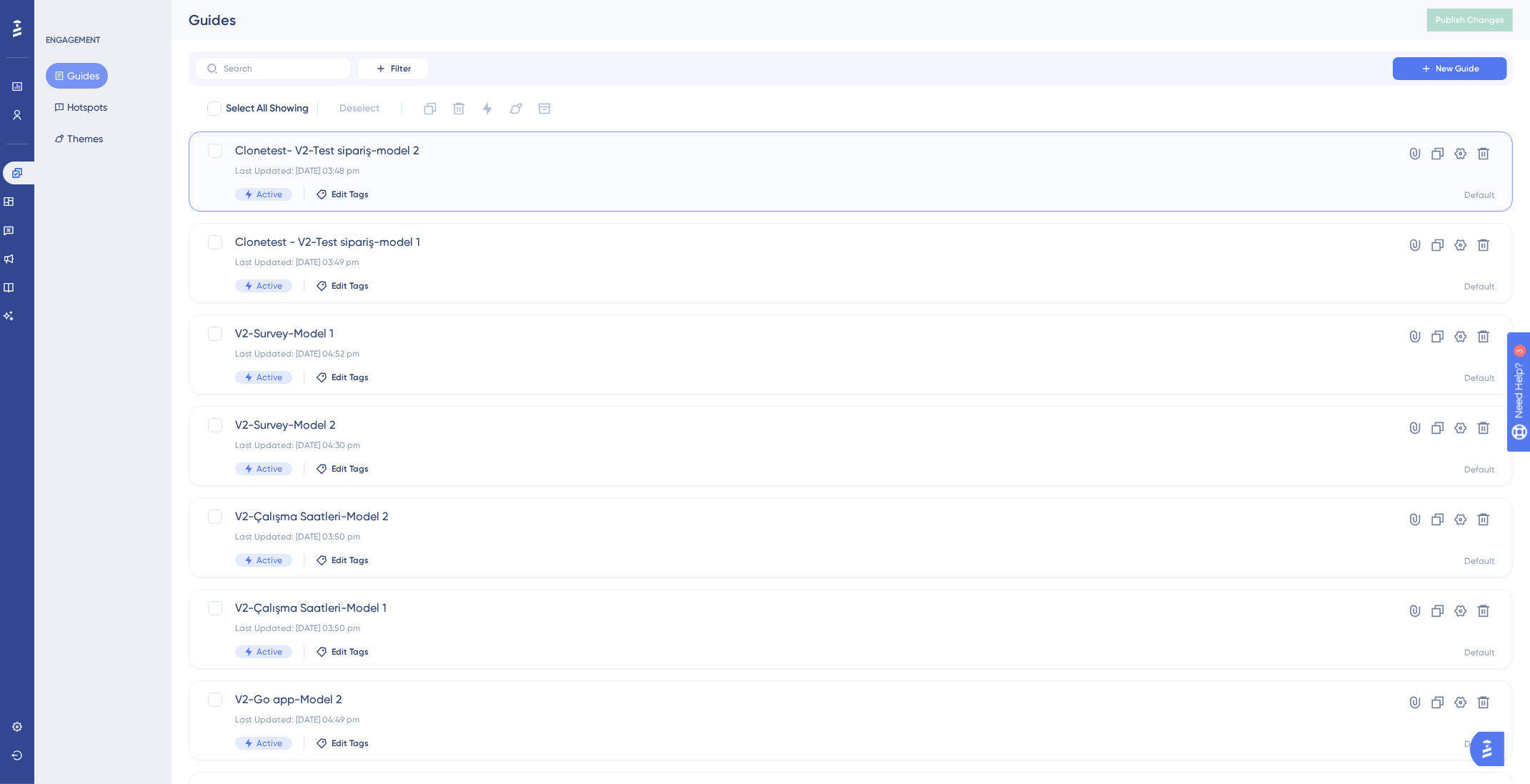
click at [436, 158] on span "Clonetest- V2-Test sipariş-model 2" at bounding box center [793, 150] width 1117 height 17
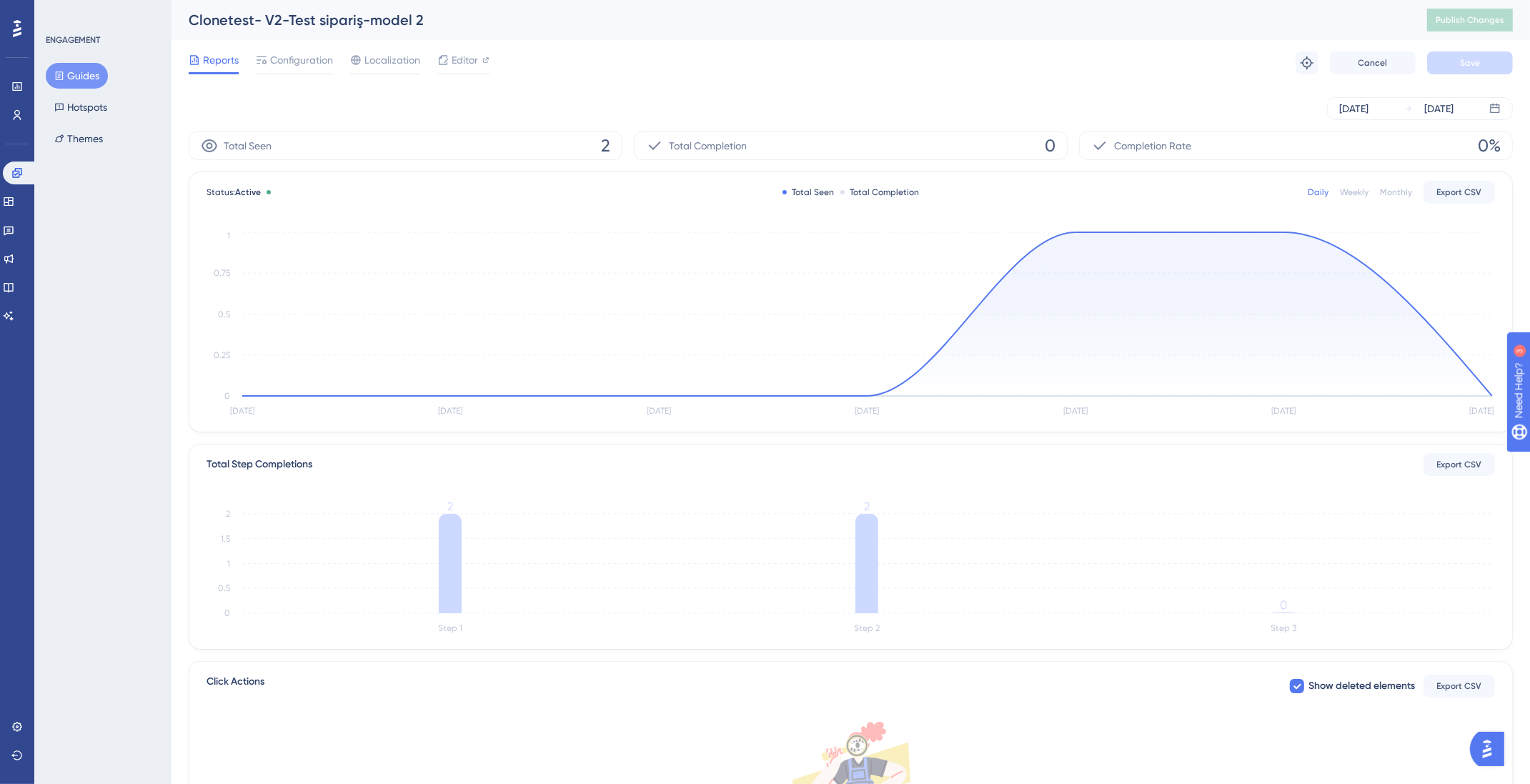
click at [83, 76] on button "Guides" at bounding box center [77, 76] width 62 height 26
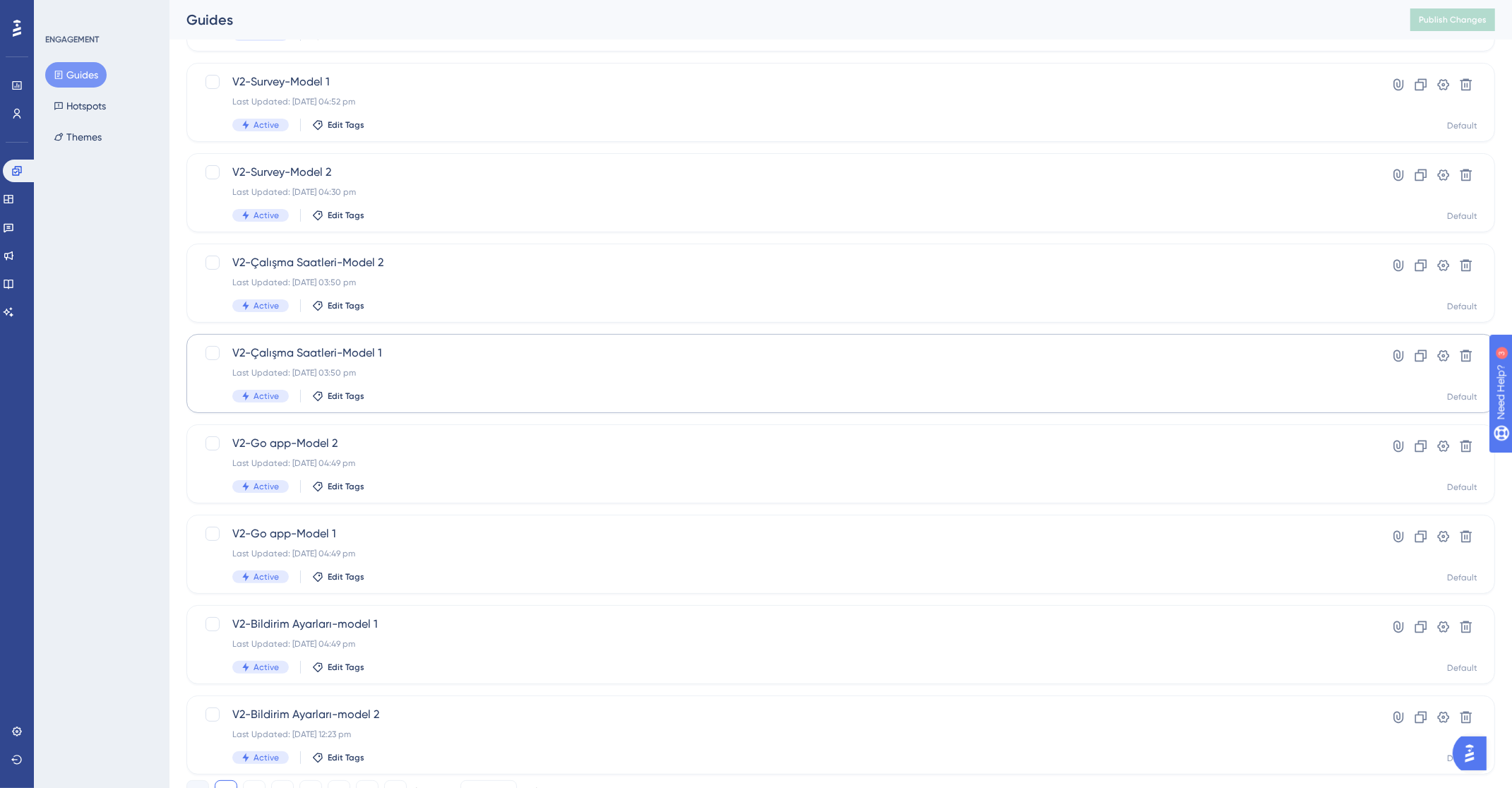
scroll to position [307, 0]
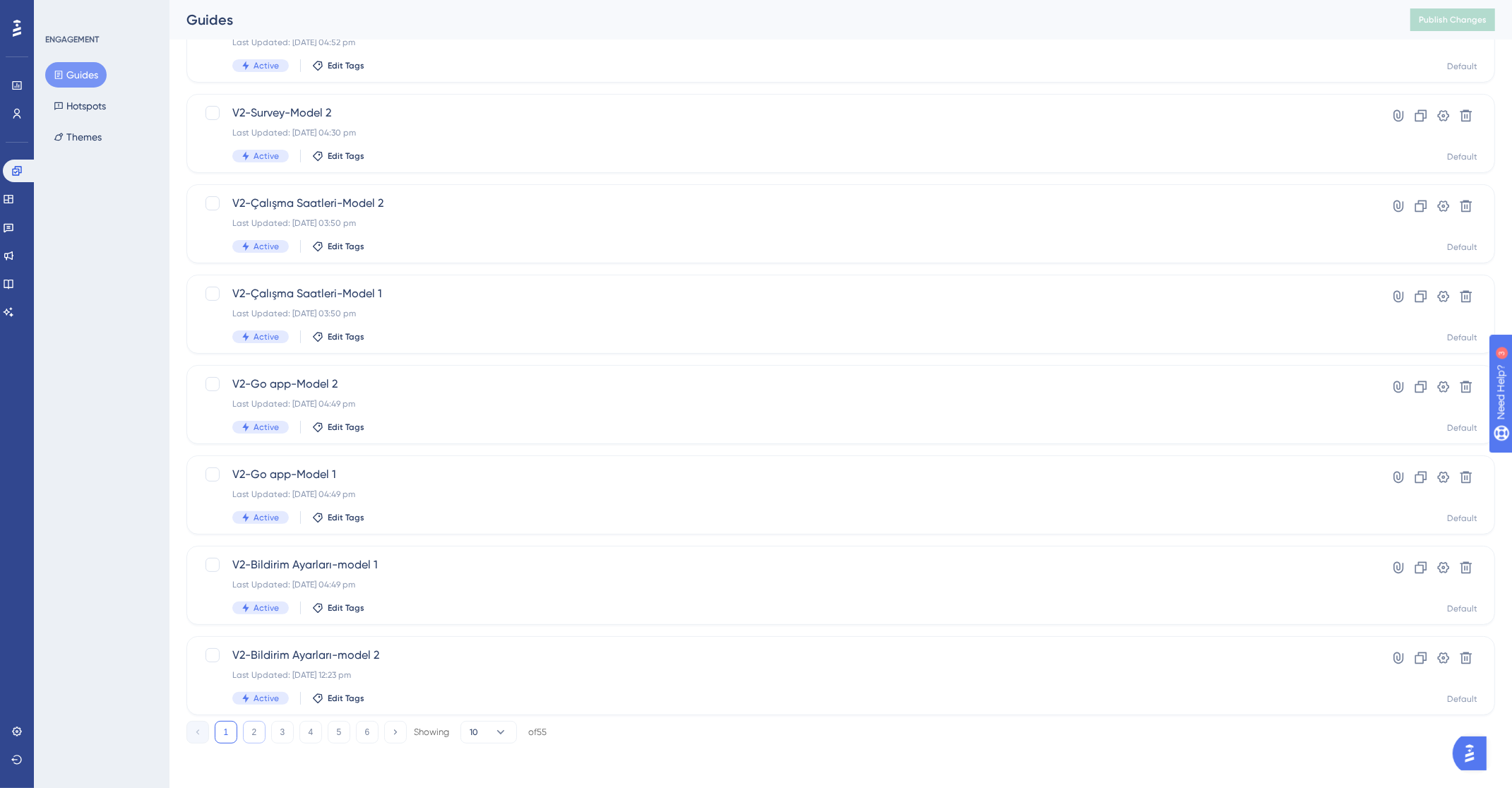
click at [247, 724] on button "2" at bounding box center [254, 732] width 23 height 23
click at [281, 740] on button "3" at bounding box center [282, 735] width 23 height 23
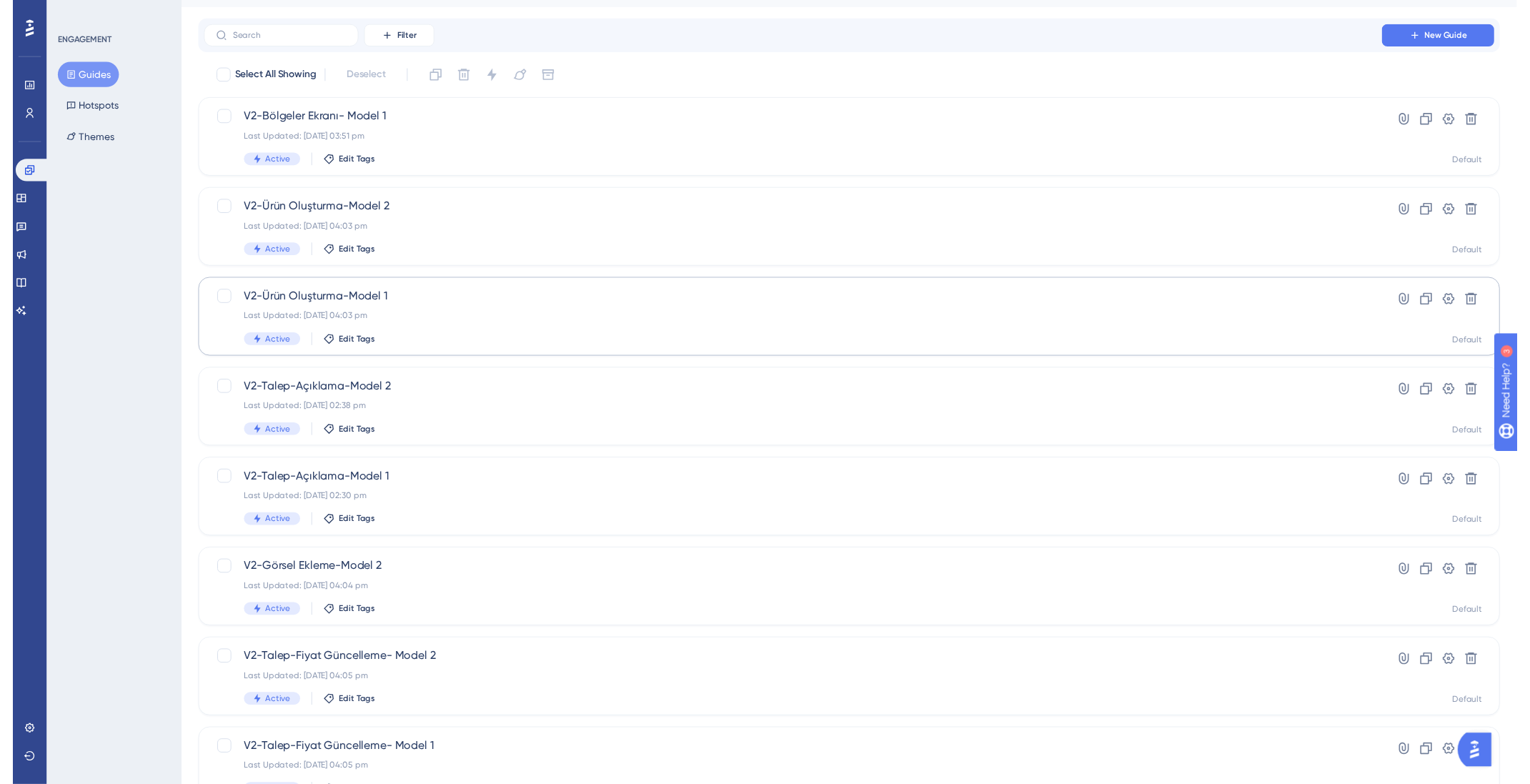
scroll to position [0, 0]
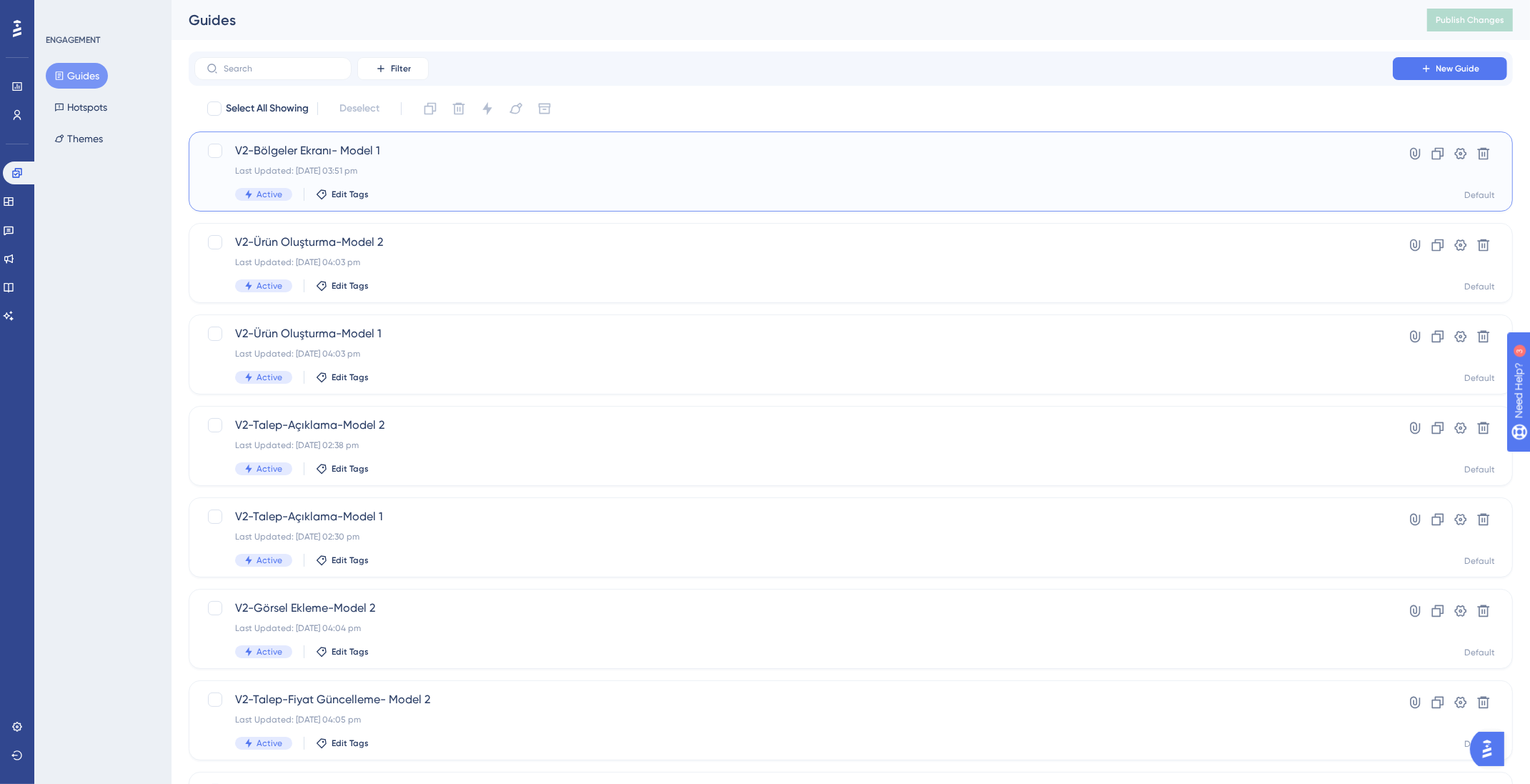
click at [366, 158] on span "V2-Bölgeler Ekranı- Model 1" at bounding box center [793, 150] width 1117 height 17
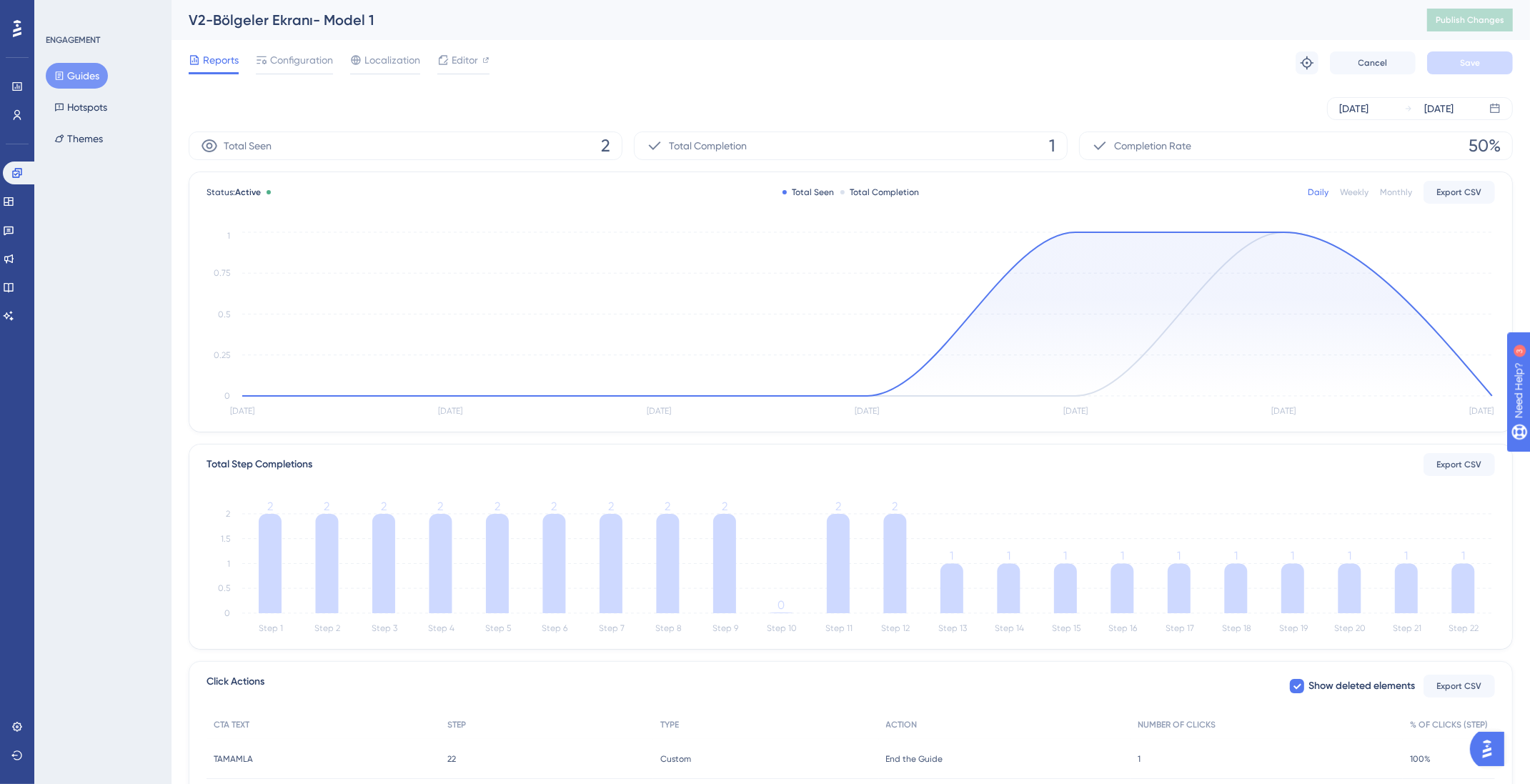
click at [92, 79] on button "Guides" at bounding box center [77, 76] width 62 height 26
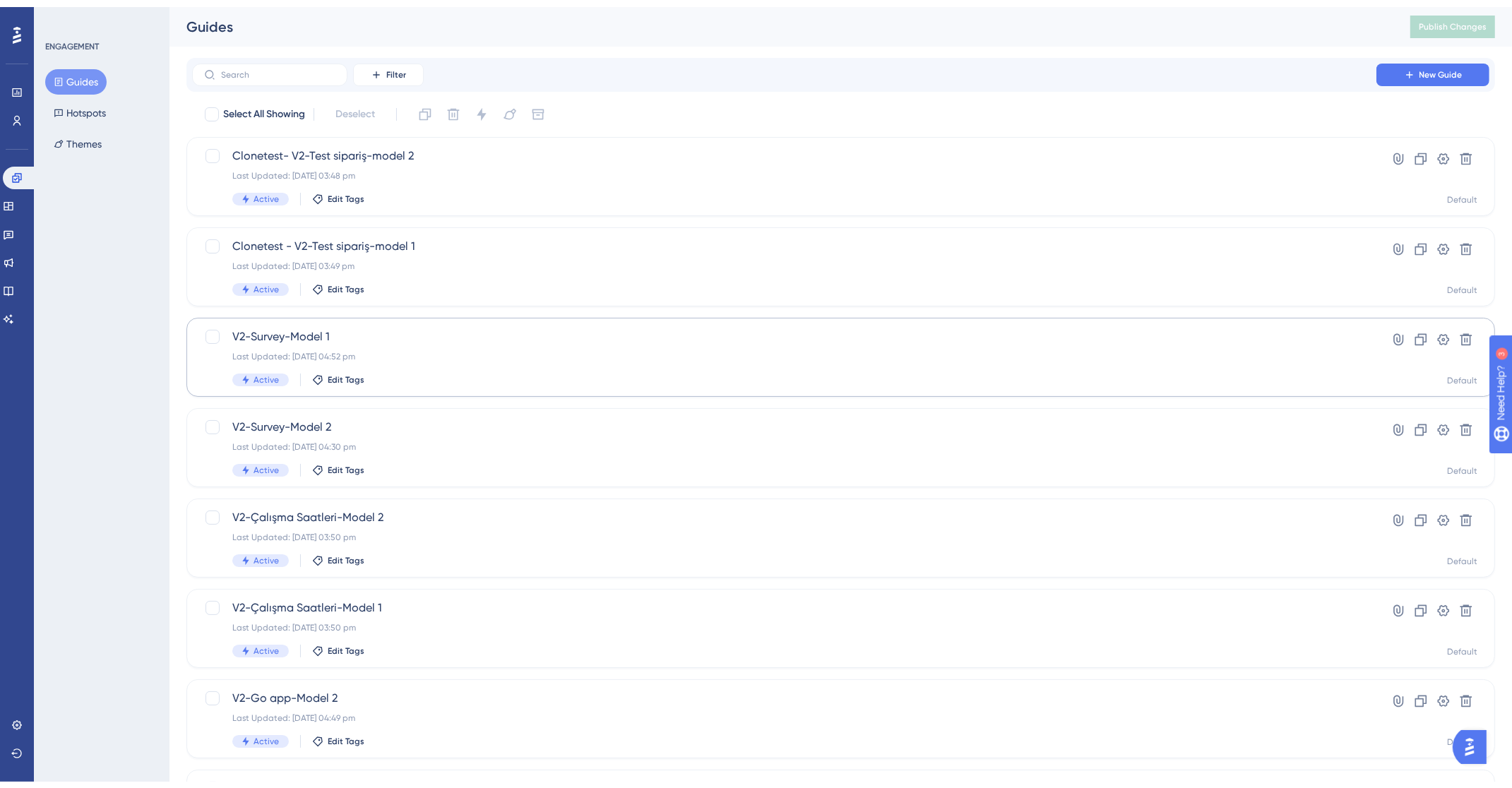
scroll to position [307, 0]
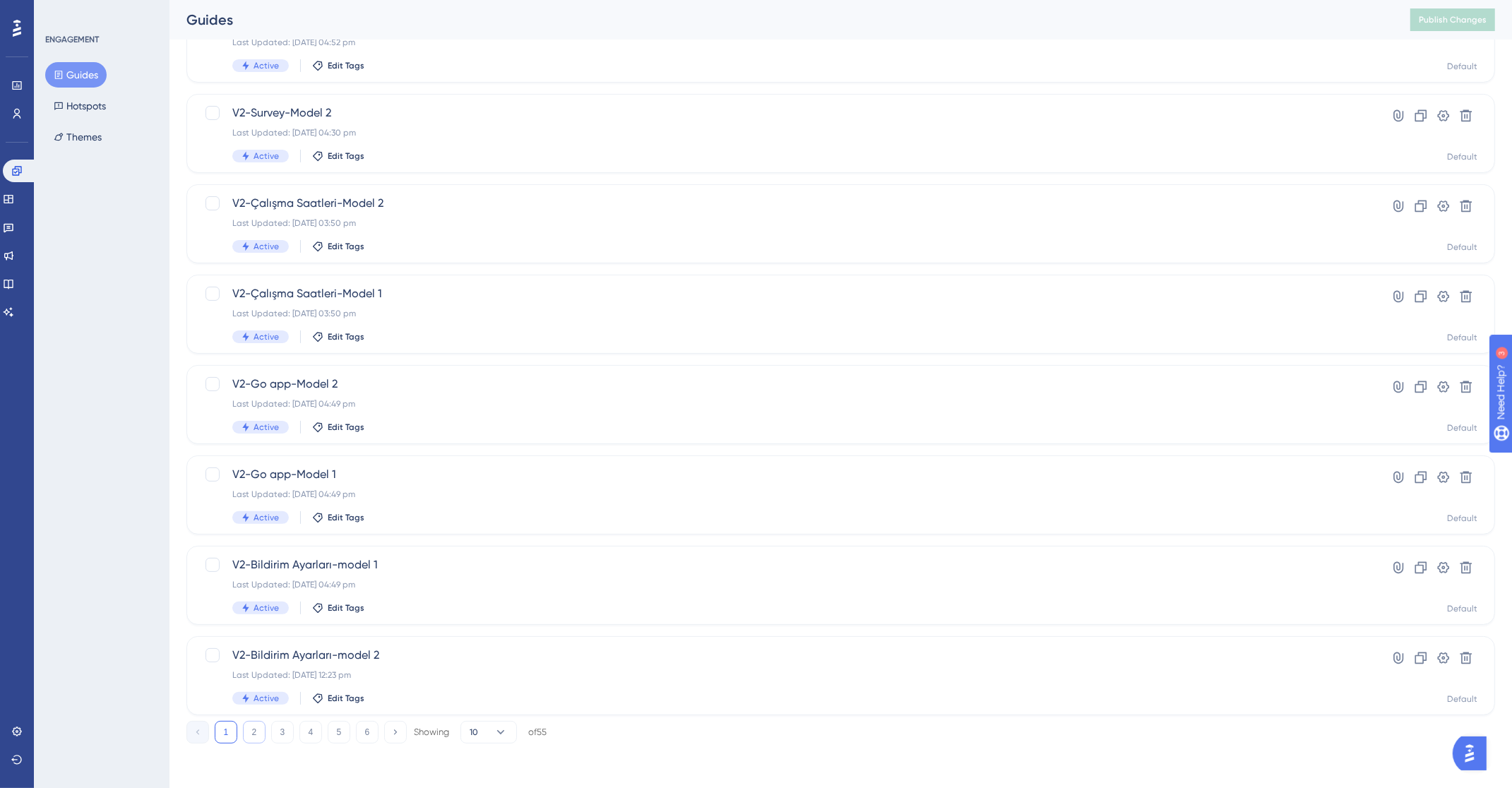
click at [261, 737] on button "2" at bounding box center [254, 732] width 23 height 23
click at [223, 731] on button "1" at bounding box center [226, 732] width 23 height 23
click at [284, 740] on button "3" at bounding box center [282, 732] width 23 height 23
click at [363, 654] on span "V2-Kategoriler-Model 2" at bounding box center [784, 655] width 1104 height 17
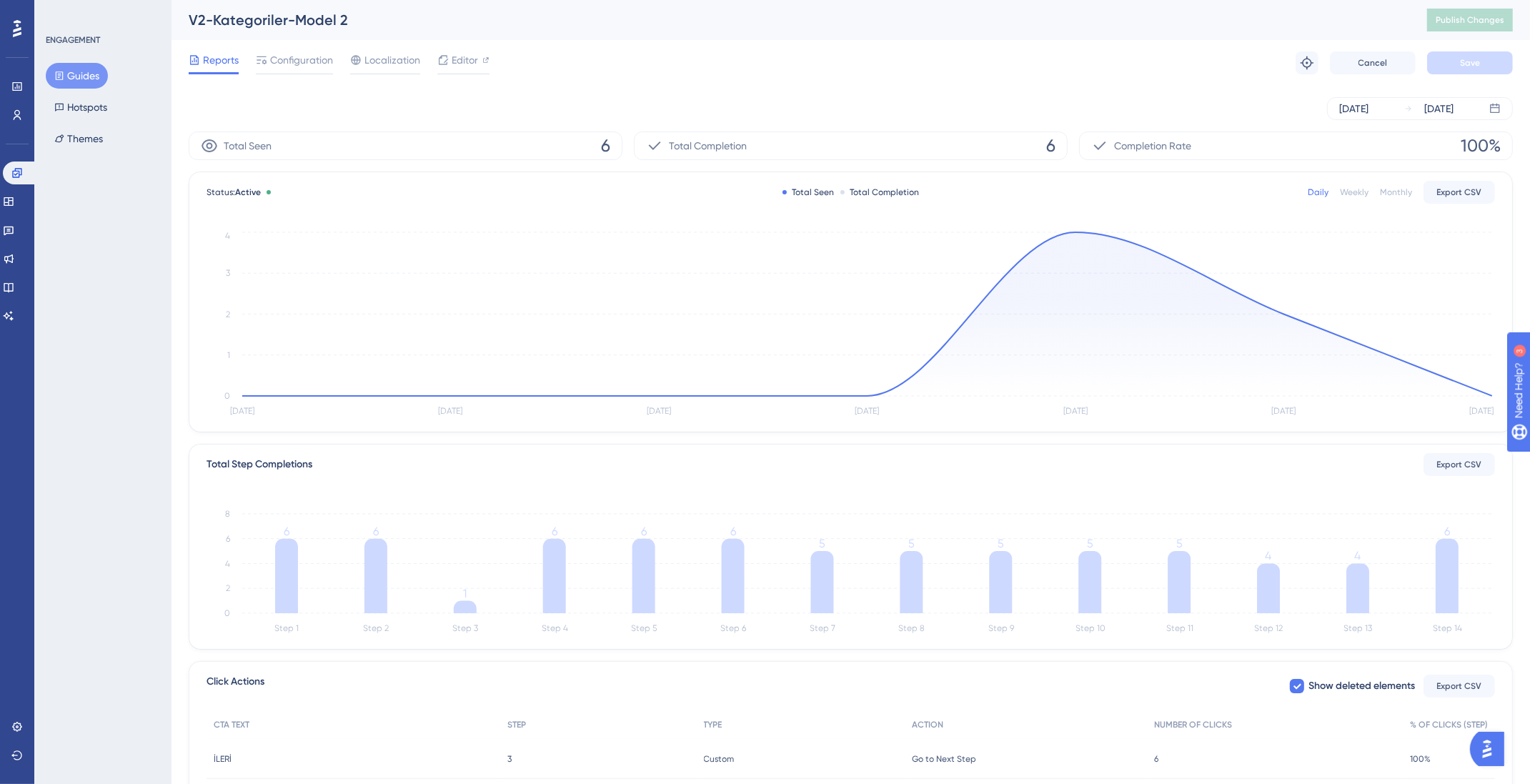
click at [77, 85] on button "Guides" at bounding box center [77, 76] width 62 height 26
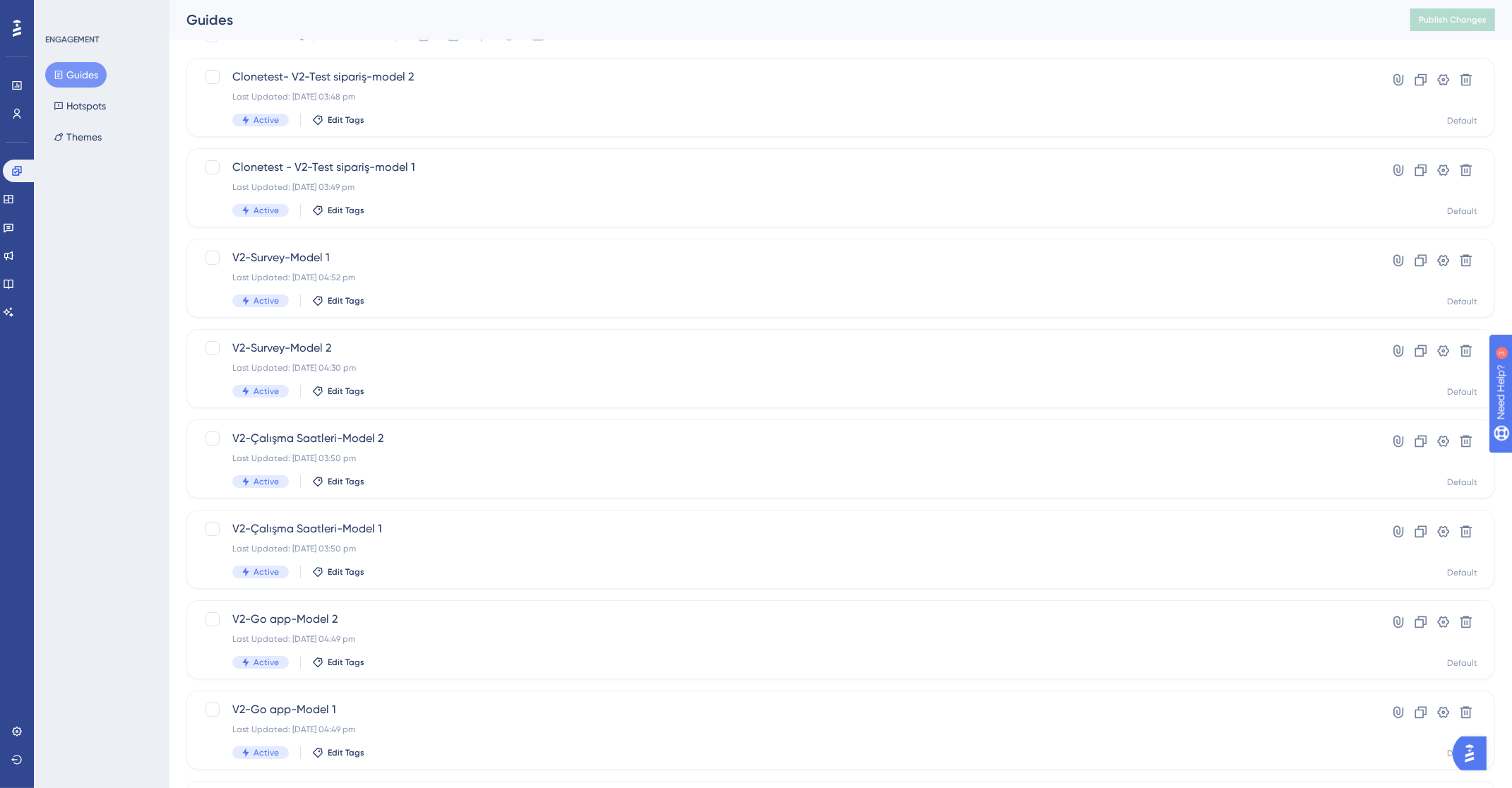
scroll to position [307, 0]
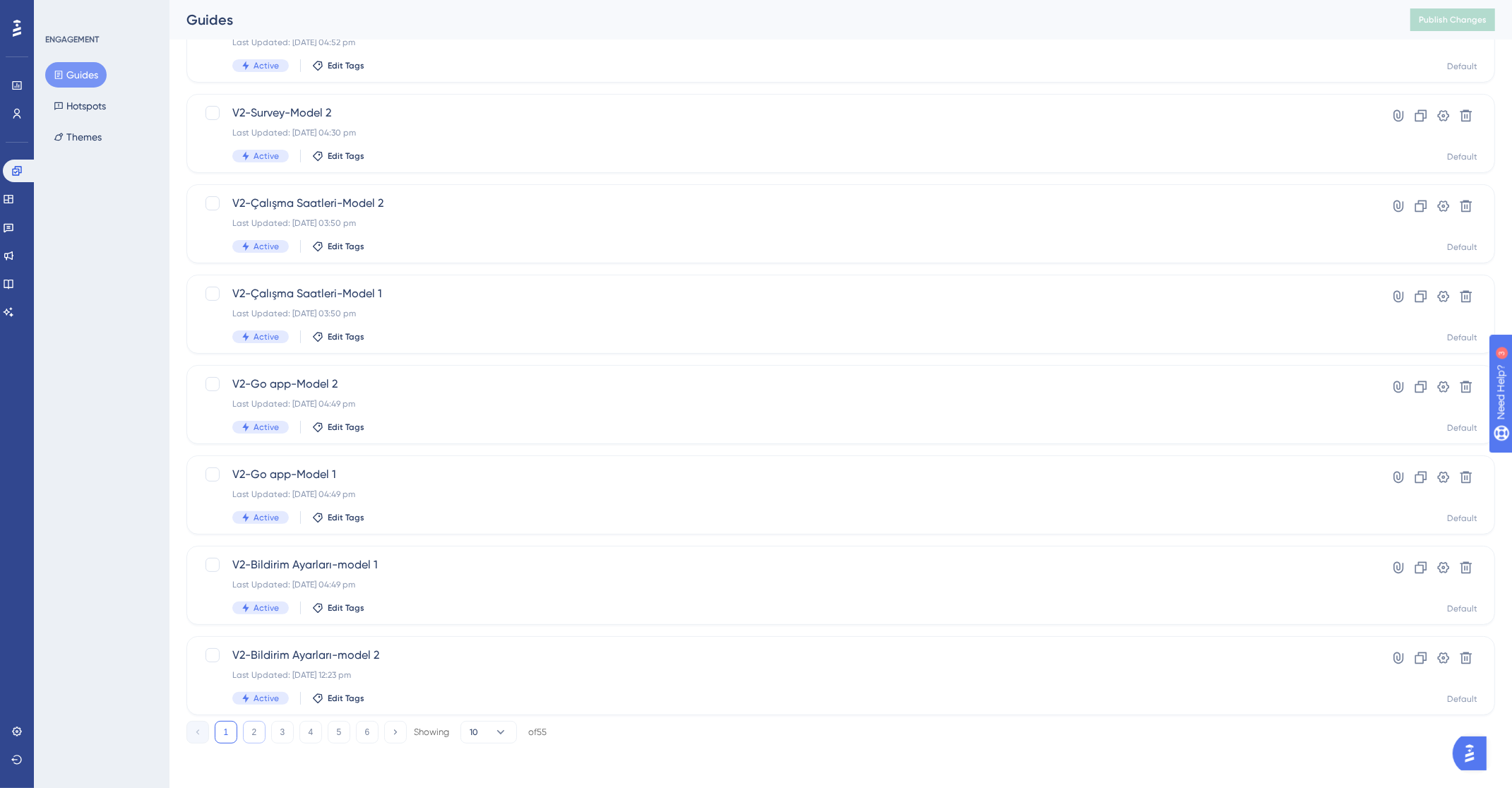
click at [246, 728] on button "2" at bounding box center [254, 732] width 23 height 23
click at [280, 729] on button "3" at bounding box center [282, 732] width 23 height 23
click at [322, 728] on div "1 2 3 4 5 6 Showing 10 of 55" at bounding box center [367, 732] width 360 height 23
click at [318, 729] on button "4" at bounding box center [311, 732] width 23 height 23
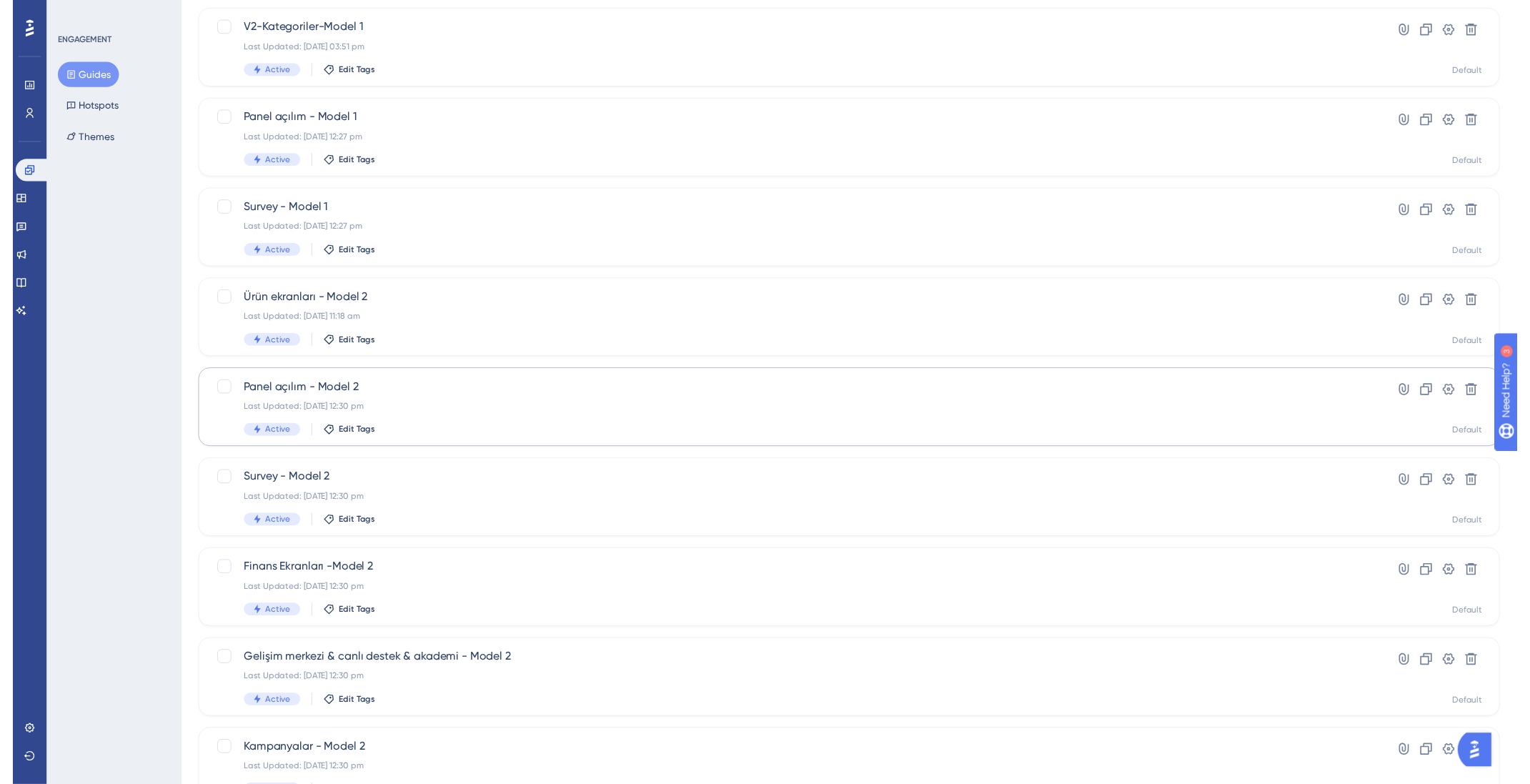
scroll to position [0, 0]
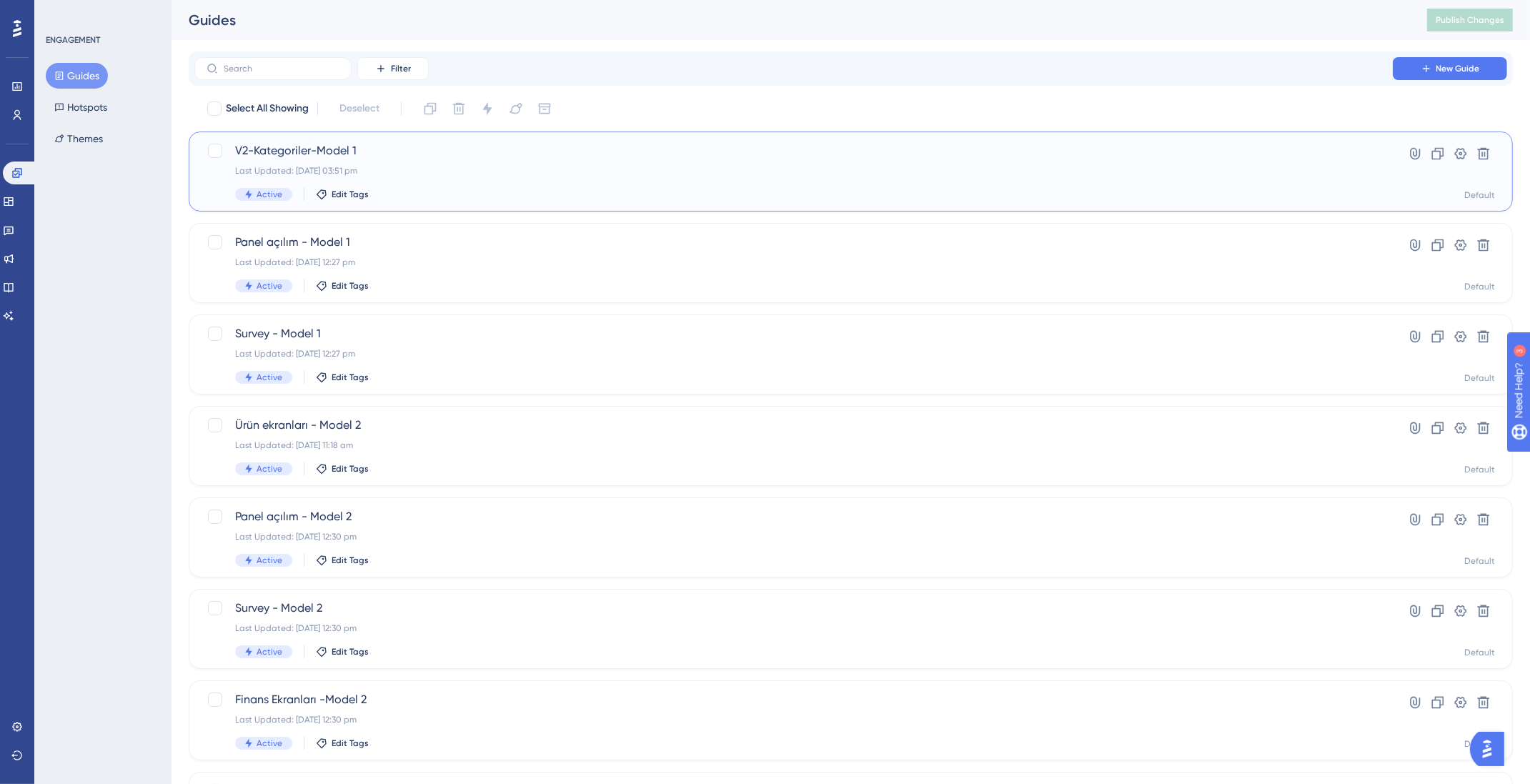
click at [384, 175] on div "Last Updated: [DATE] 03:51 pm" at bounding box center [793, 170] width 1117 height 11
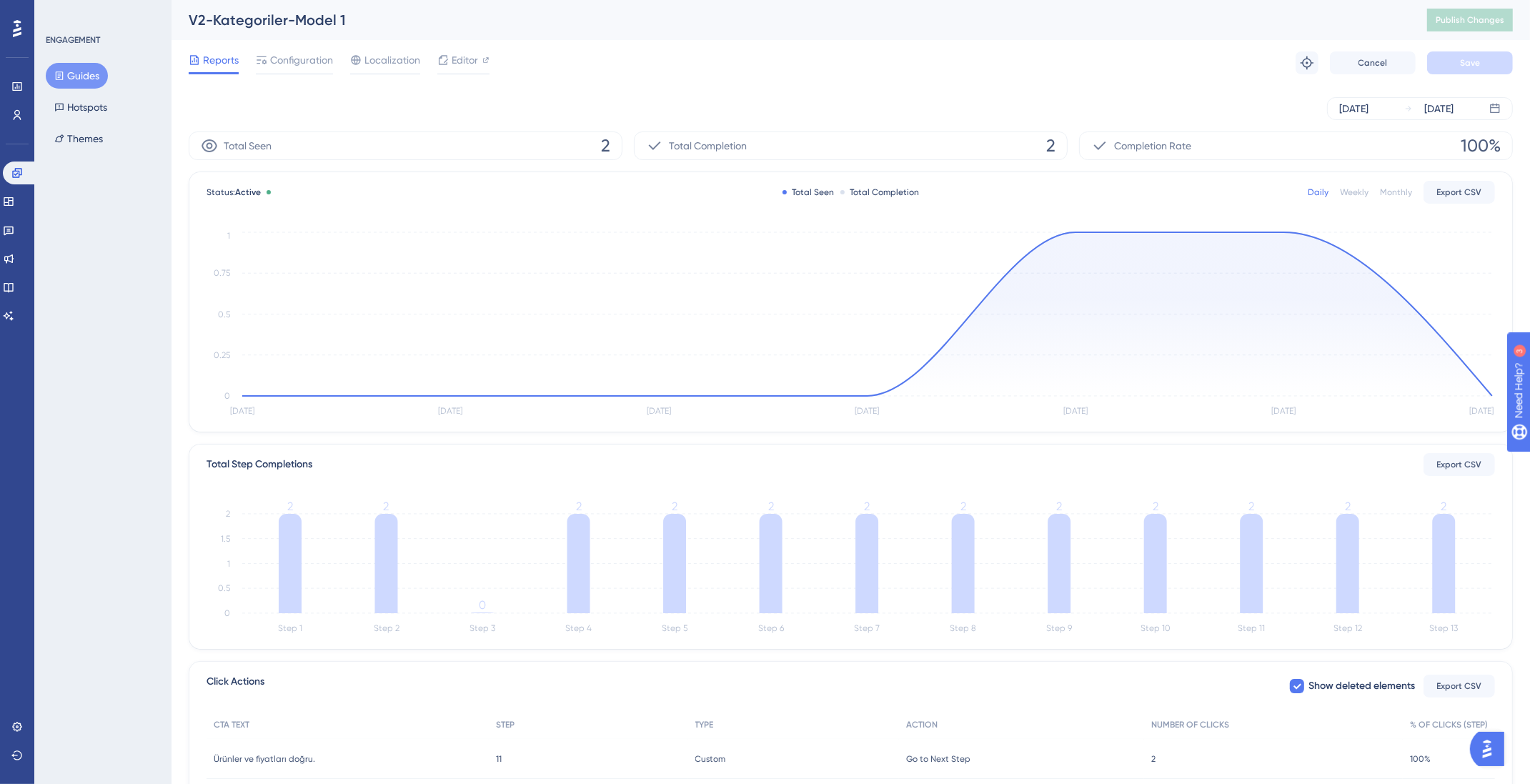
click at [74, 75] on button "Guides" at bounding box center [77, 76] width 62 height 26
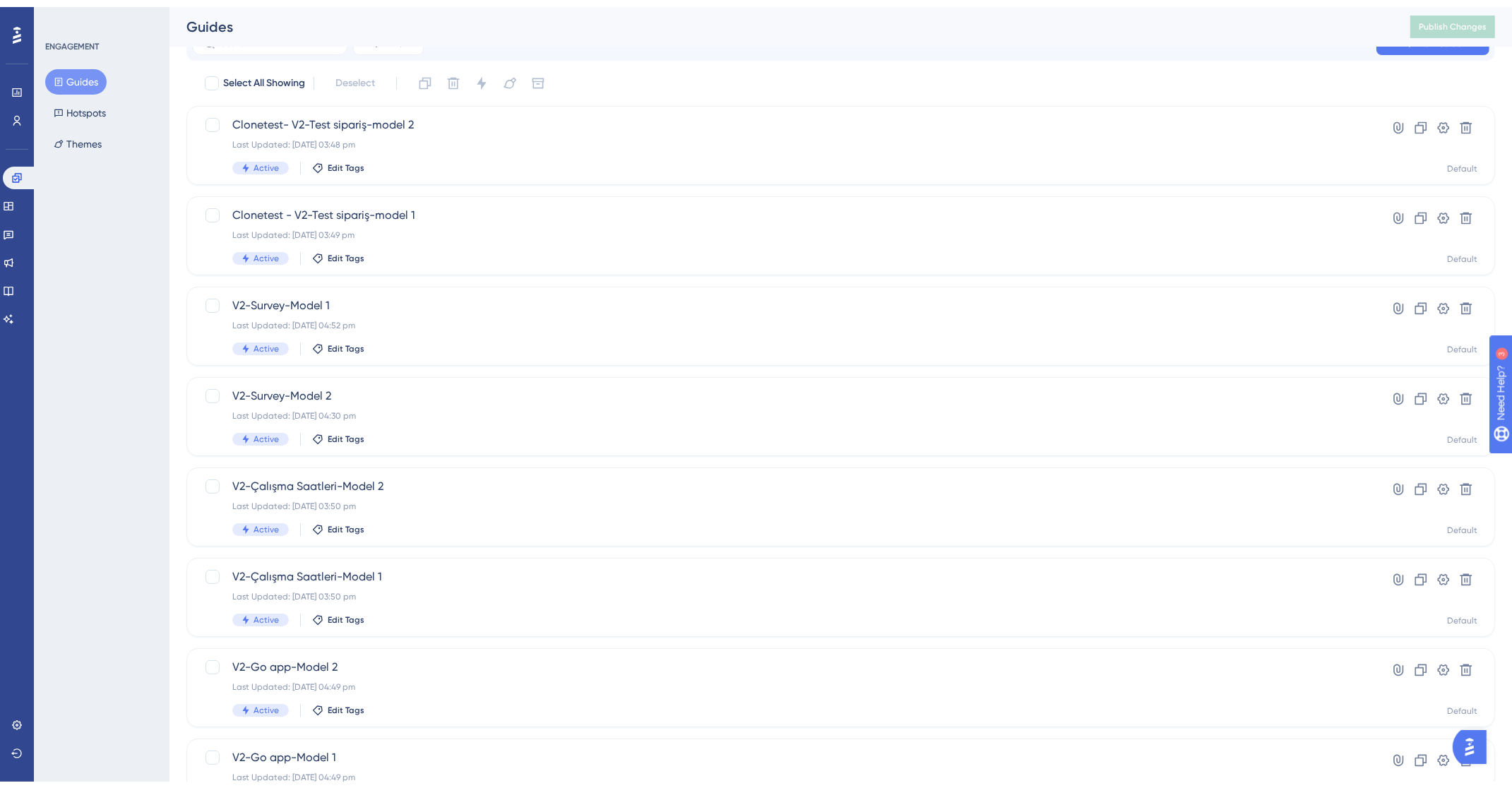
scroll to position [307, 0]
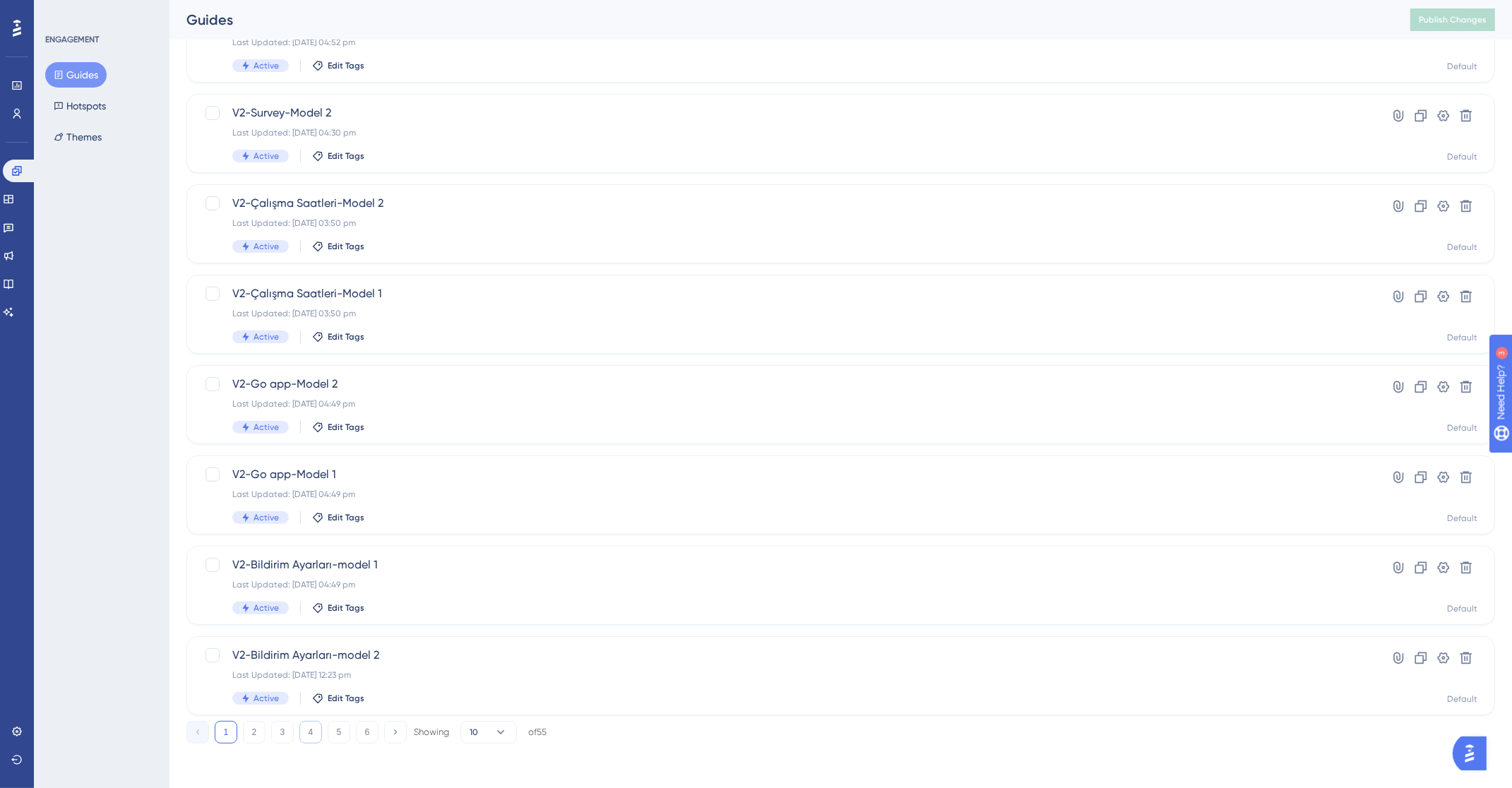
click at [310, 738] on button "4" at bounding box center [311, 732] width 23 height 23
click at [346, 732] on button "5" at bounding box center [339, 732] width 23 height 23
click at [367, 729] on button "6" at bounding box center [367, 732] width 23 height 23
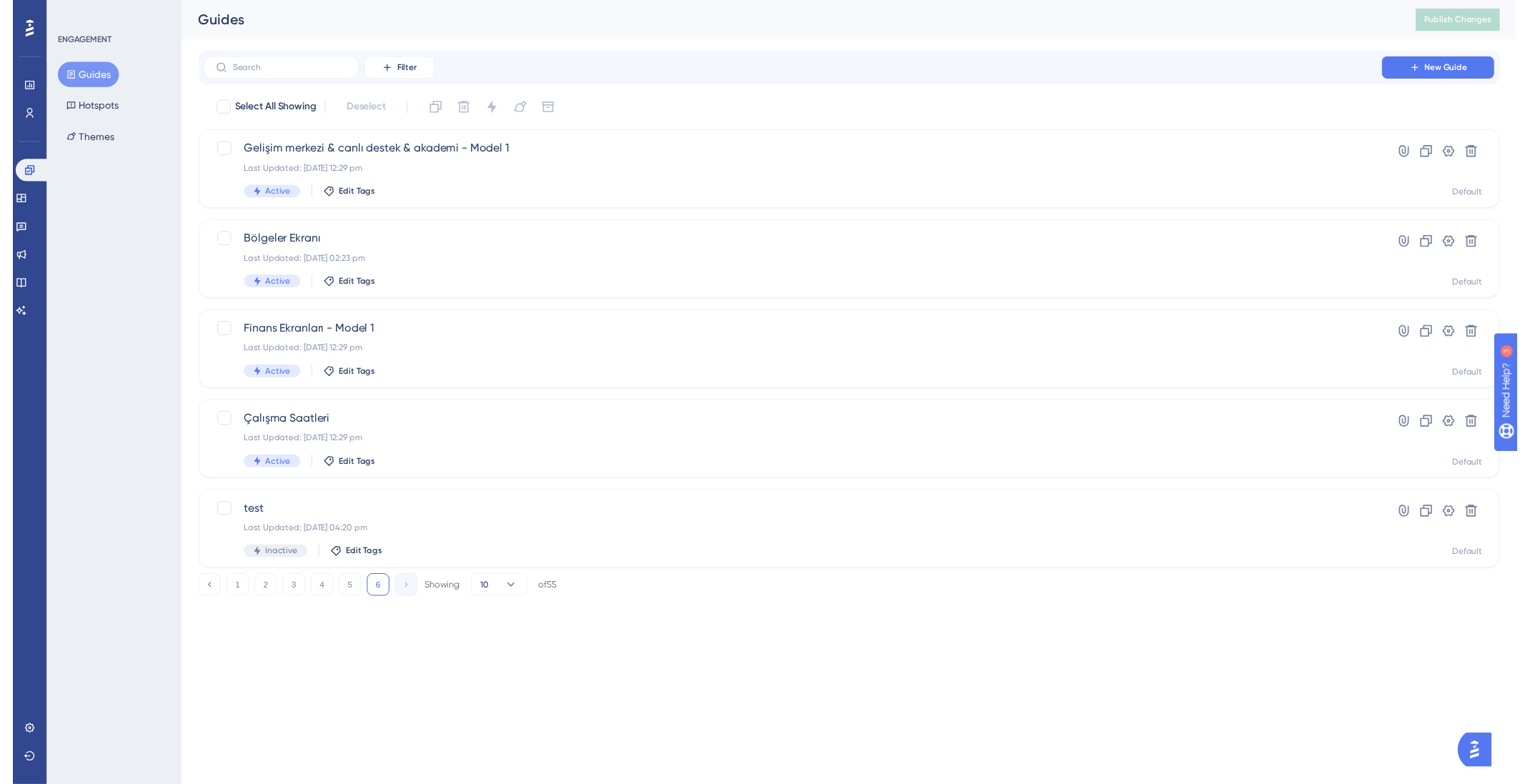
scroll to position [0, 0]
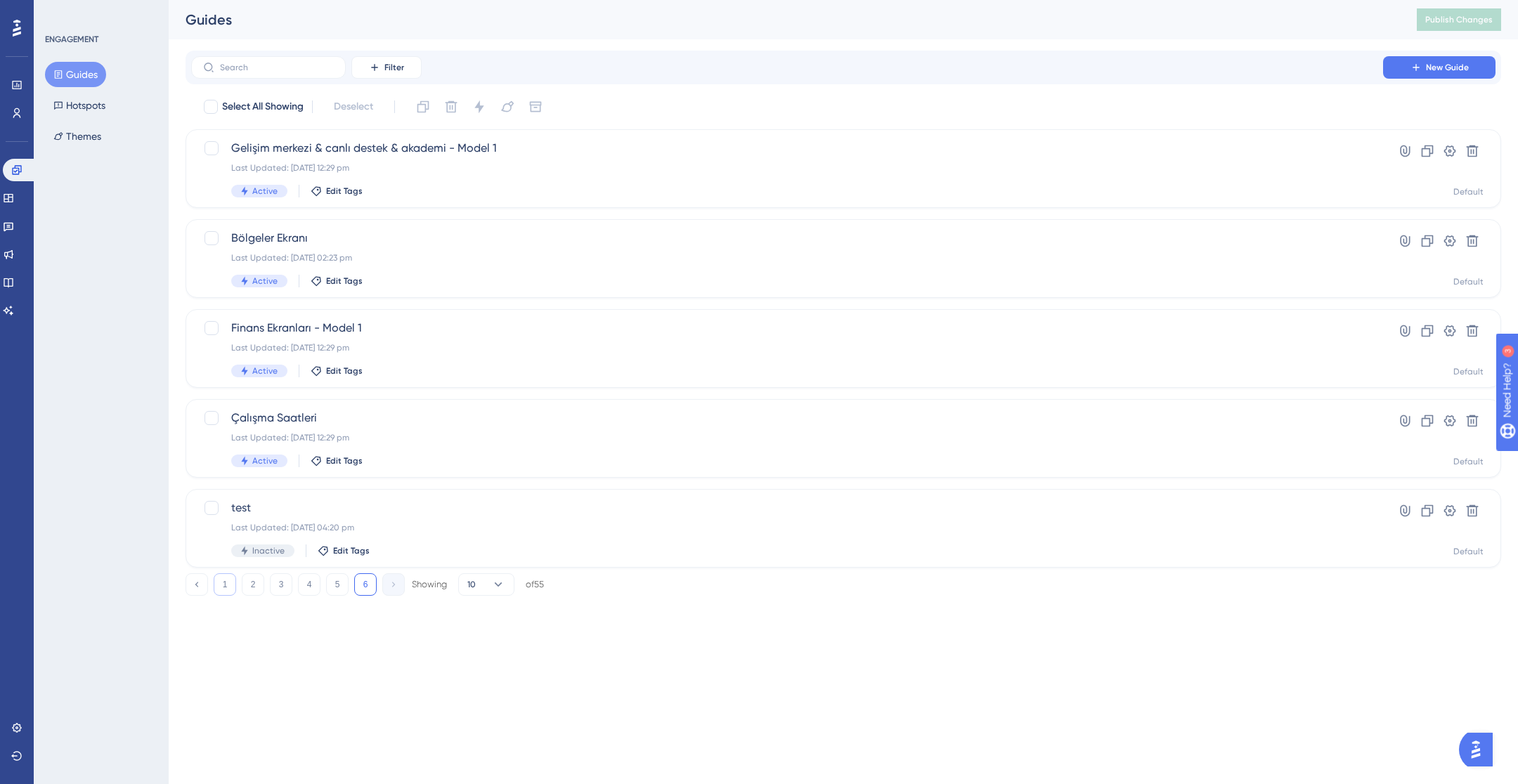
click at [224, 583] on button "1" at bounding box center [224, 585] width 23 height 23
